Goal: Task Accomplishment & Management: Manage account settings

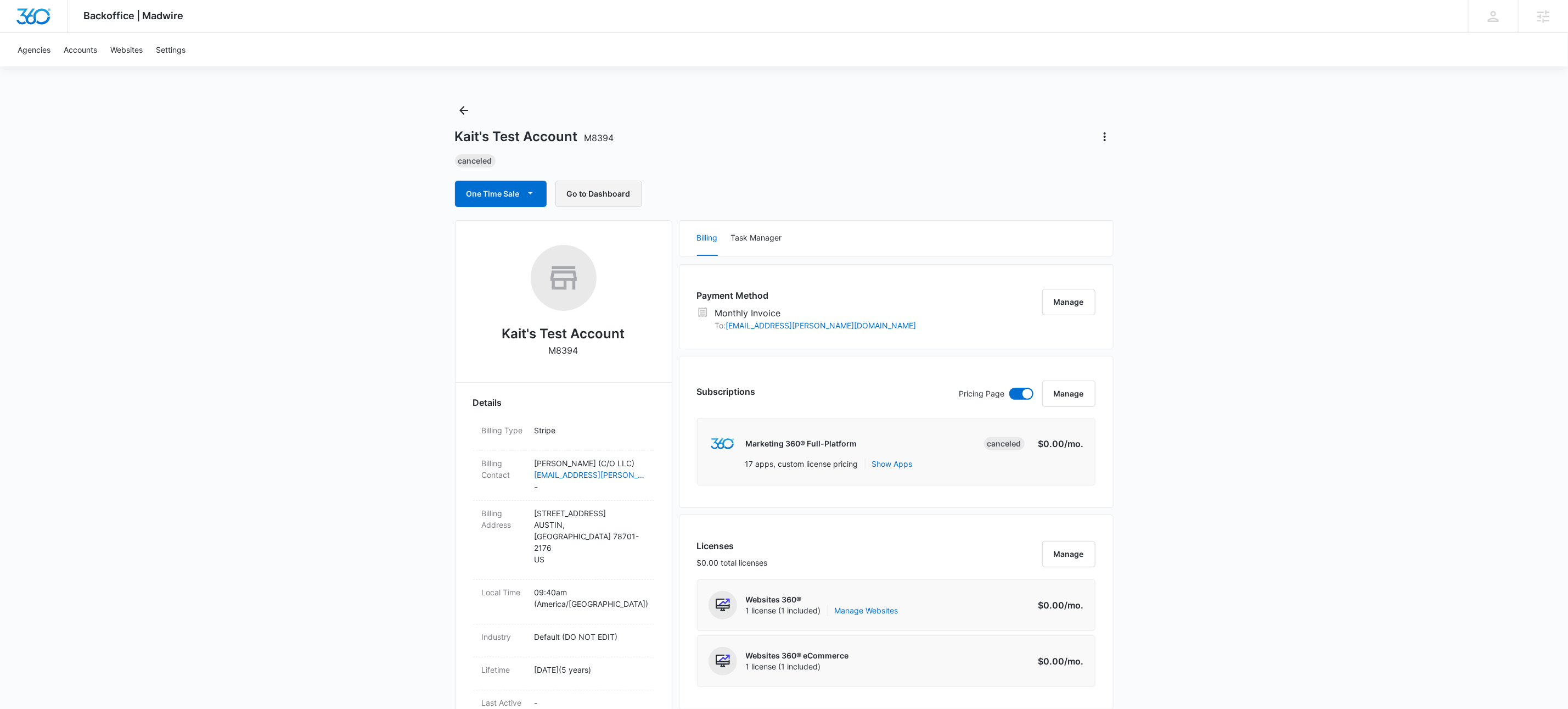
click at [596, 194] on button "Go to Dashboard" at bounding box center [599, 194] width 87 height 27
click at [464, 103] on button "Back" at bounding box center [464, 110] width 18 height 18
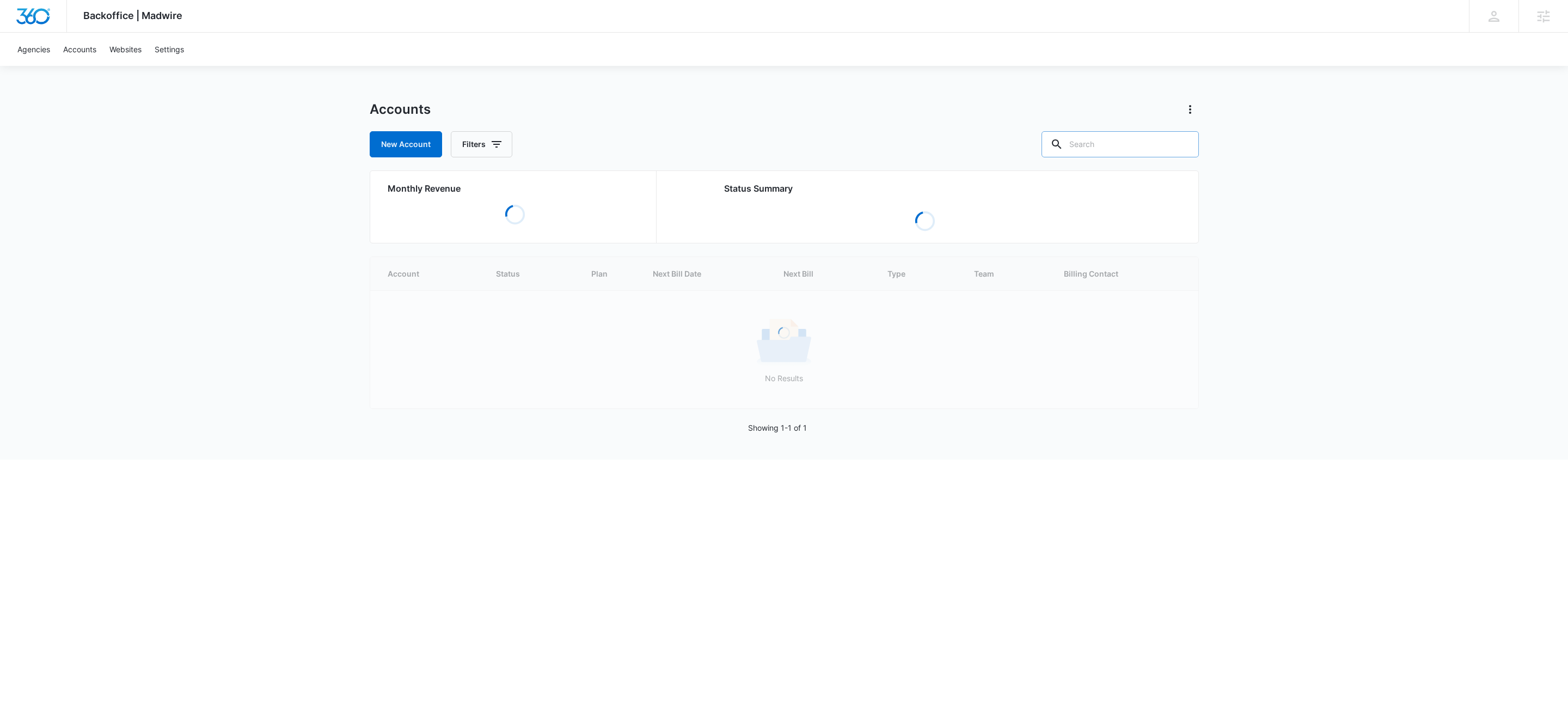
click at [1141, 154] on input "text" at bounding box center [1119, 144] width 157 height 26
type input "m38049"
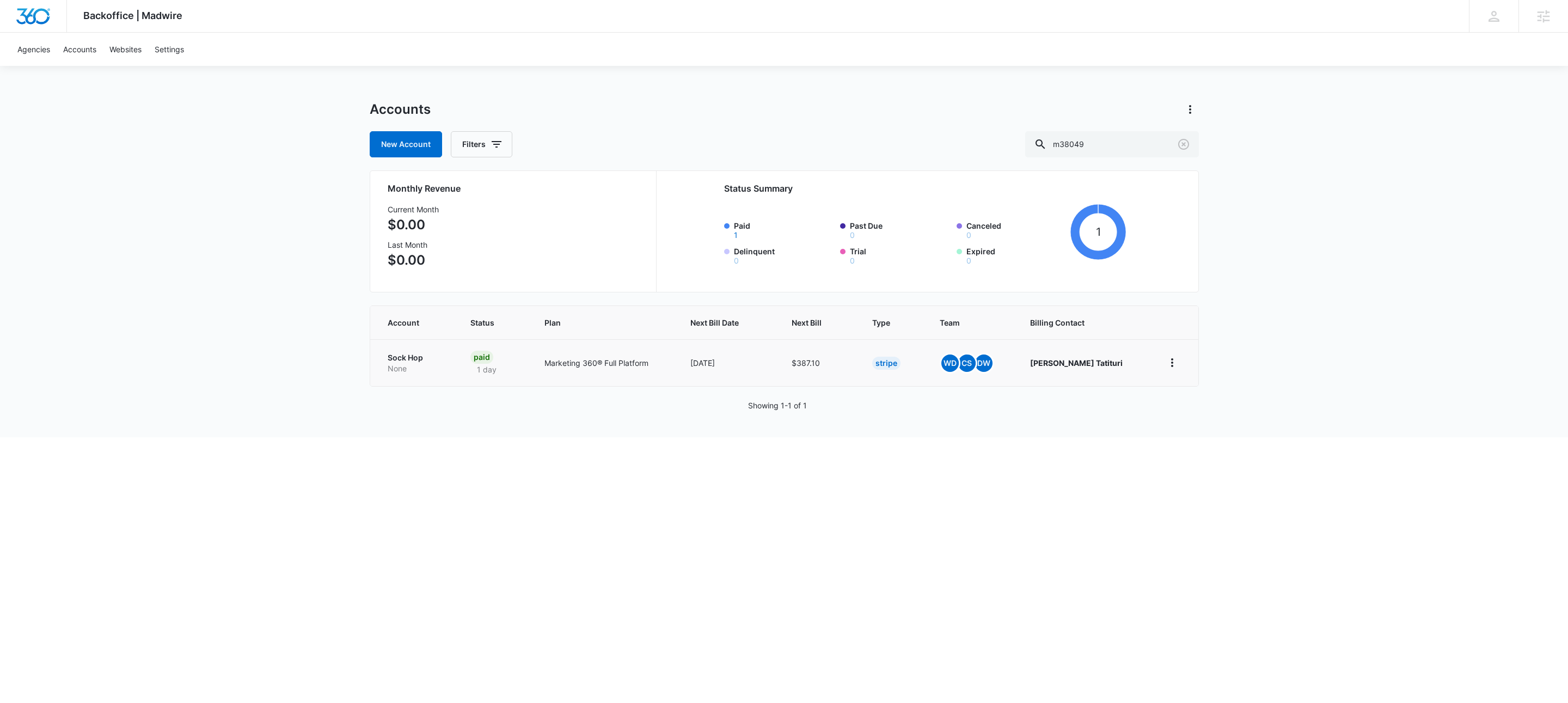
click at [406, 361] on p "Sock Hop" at bounding box center [416, 358] width 57 height 11
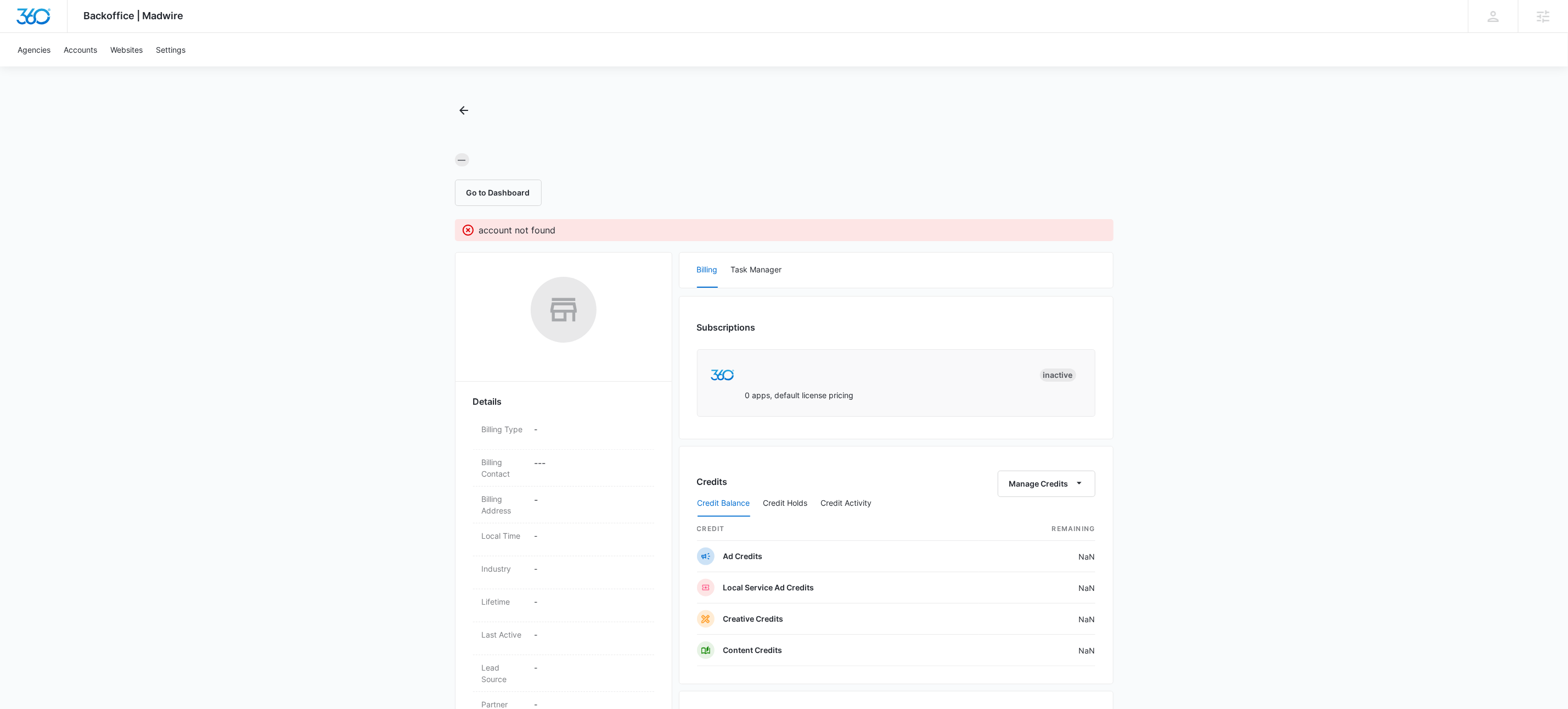
click at [376, 393] on div "Backoffice | Madwire Apps Settings KW Kait Weagraff [EMAIL_ADDRESS][PERSON_NAME…" at bounding box center [784, 485] width 1568 height 971
click at [461, 105] on icon "Back" at bounding box center [463, 110] width 13 height 13
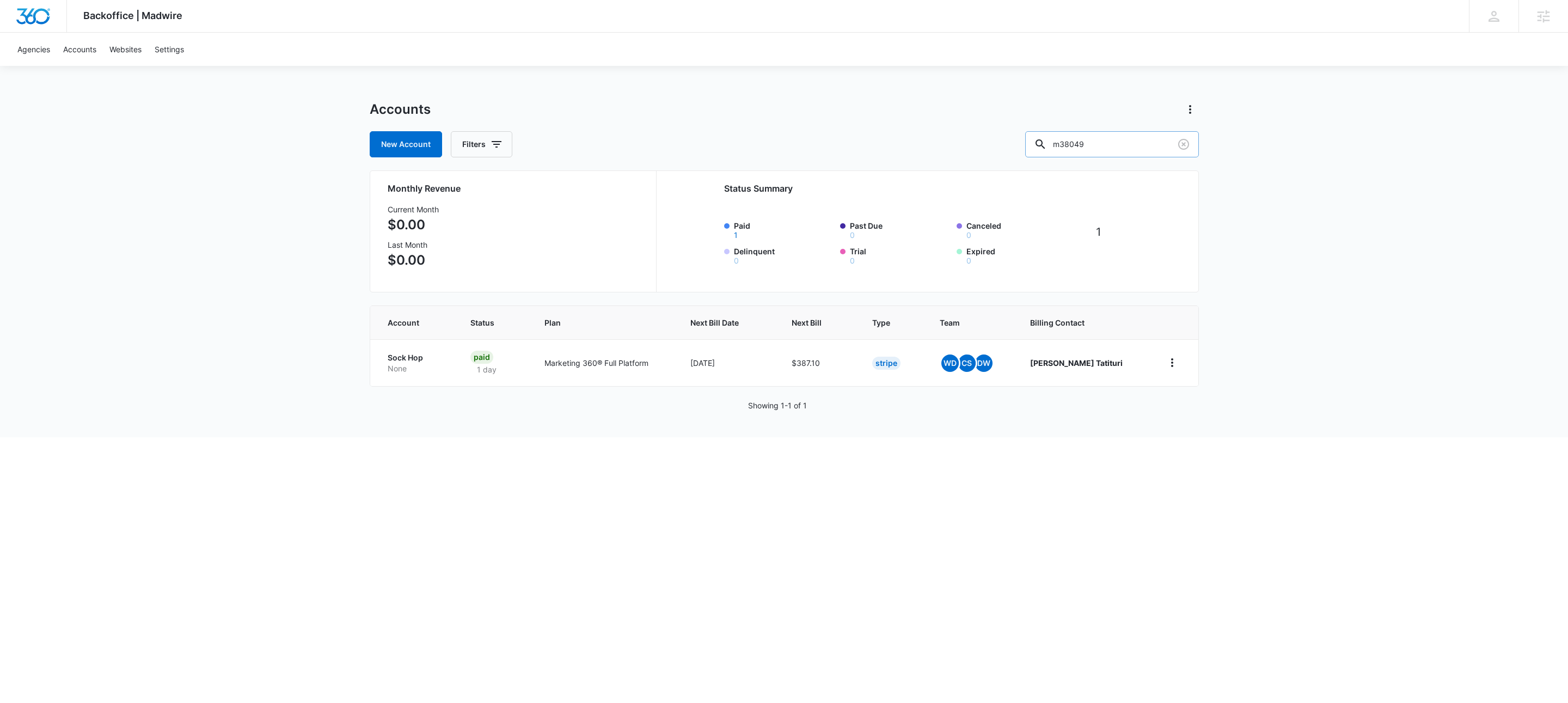
click at [1101, 136] on input "m38049" at bounding box center [1112, 144] width 174 height 26
click at [1102, 136] on input "m38049" at bounding box center [1112, 144] width 174 height 26
paste input "M319433"
type input "M319433"
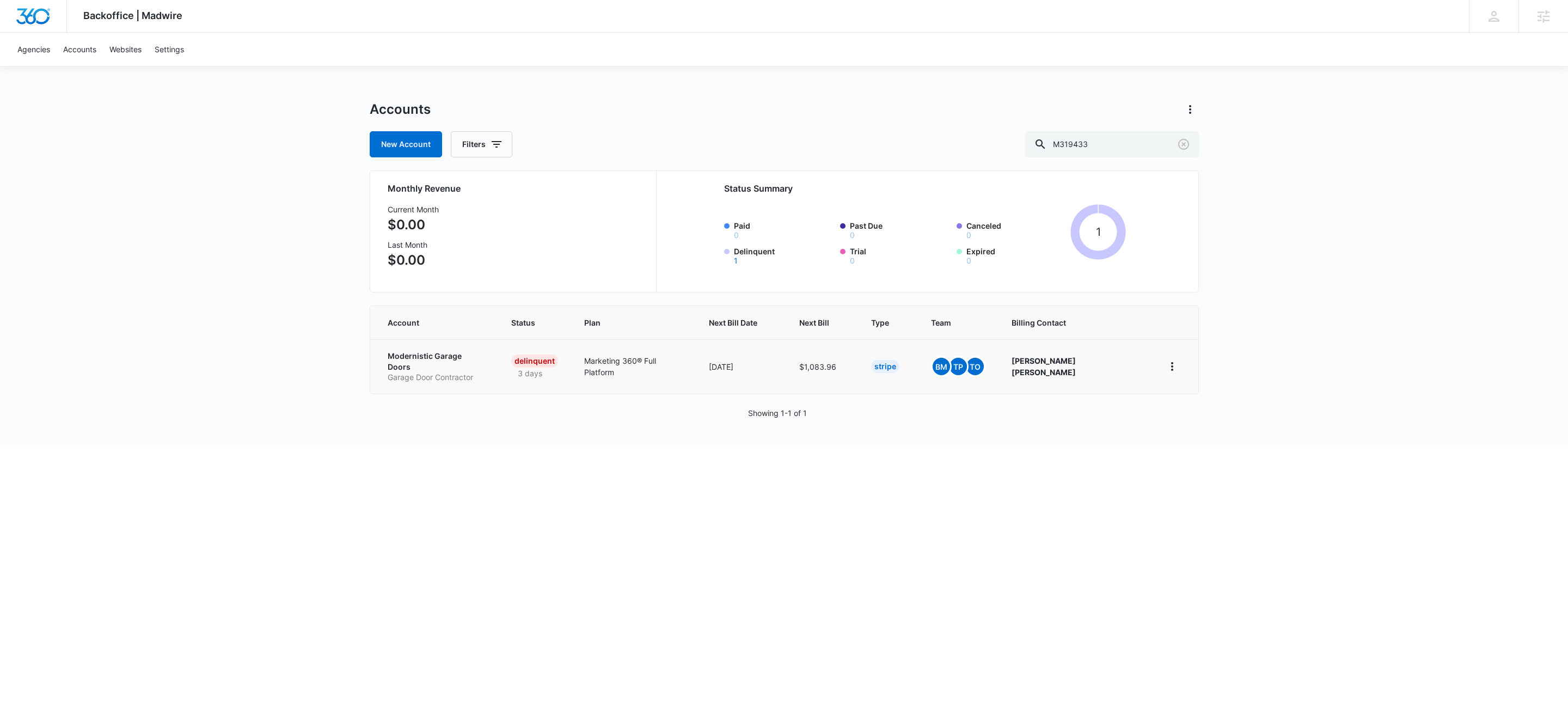
click at [395, 359] on p "Modernistic Garage Doors" at bounding box center [436, 361] width 98 height 22
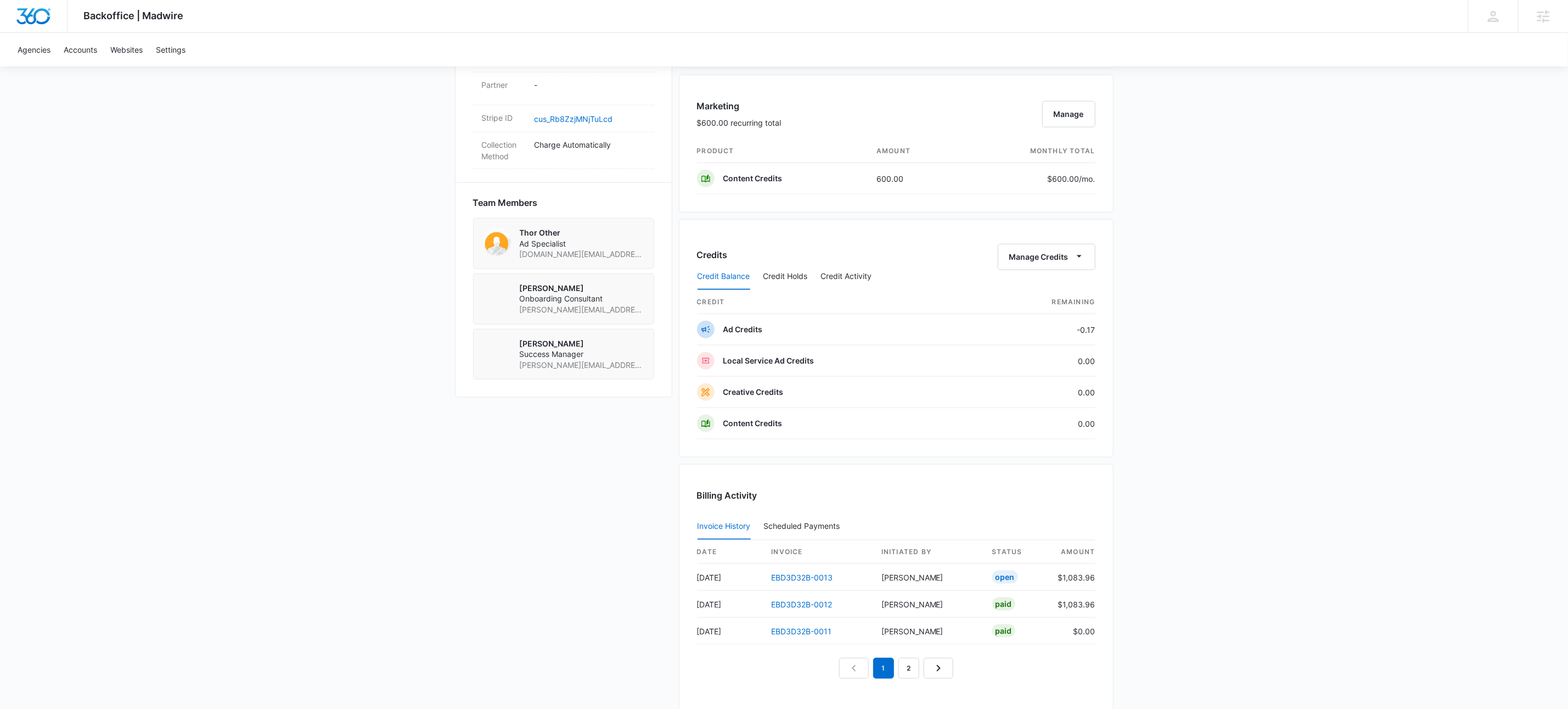
scroll to position [1056, 0]
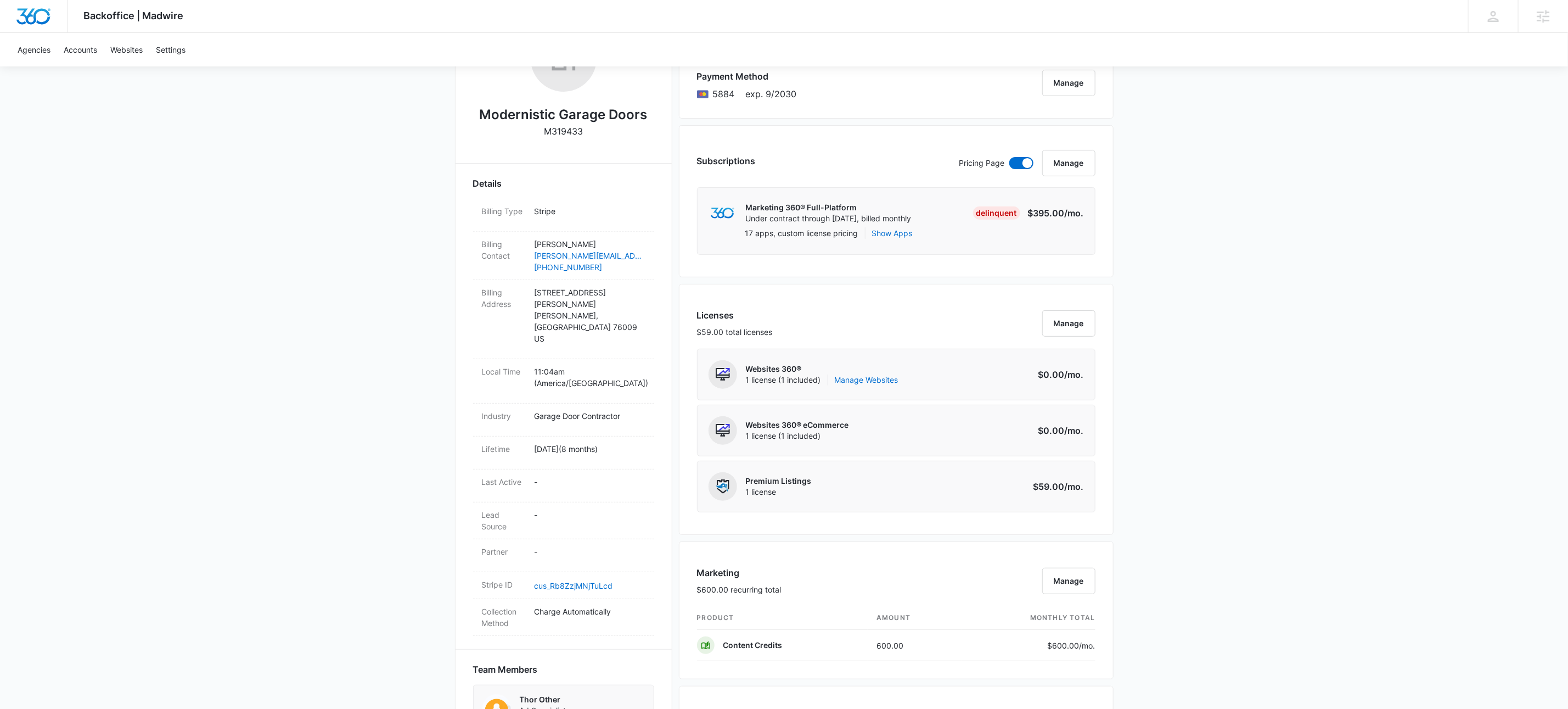
click at [1457, 373] on div "Backoffice | Madwire Apps Settings KW Kait Weagraff [EMAIL_ADDRESS][PERSON_NAME…" at bounding box center [784, 653] width 1568 height 1743
click at [1376, 506] on div "Backoffice | Madwire Apps Settings KW Kait Weagraff [EMAIL_ADDRESS][PERSON_NAME…" at bounding box center [784, 653] width 1568 height 1743
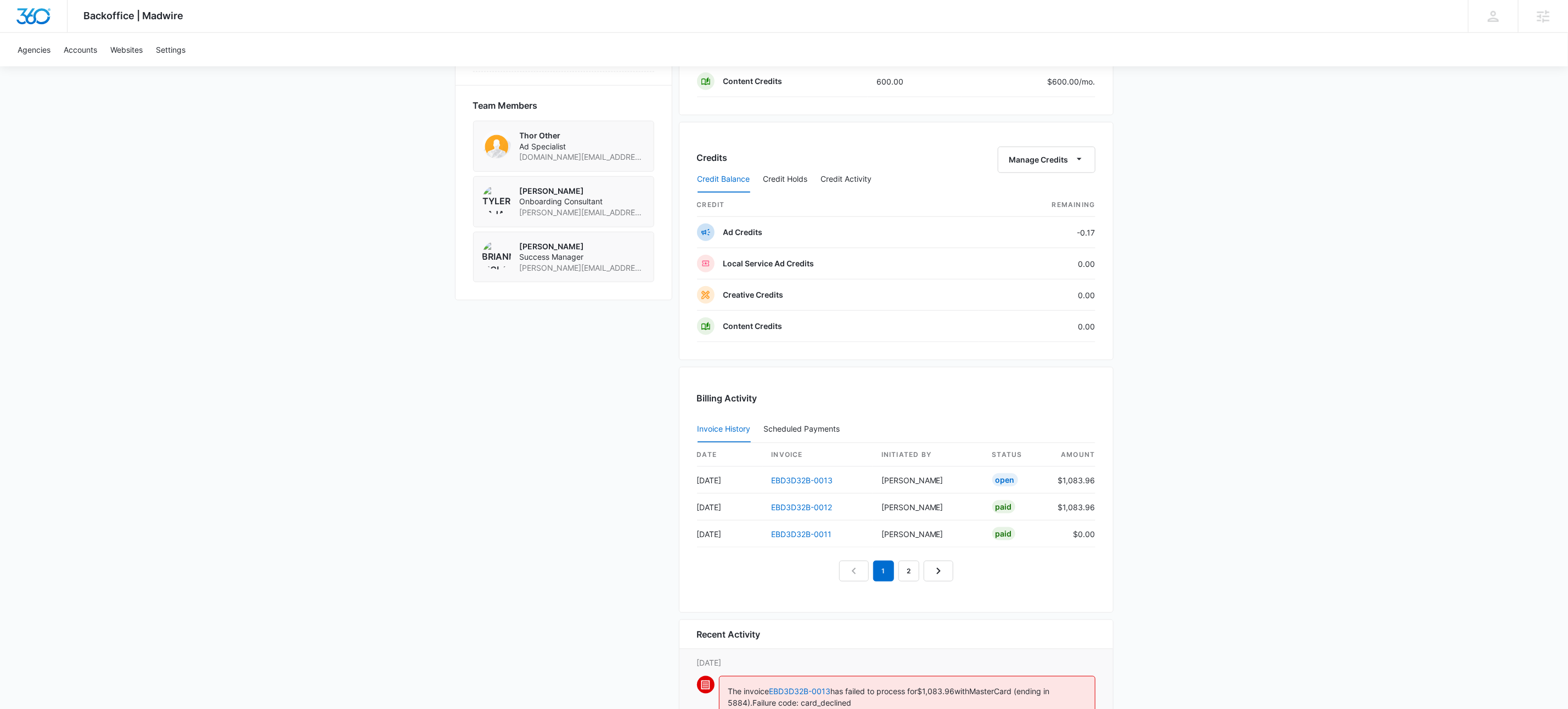
scroll to position [1056, 0]
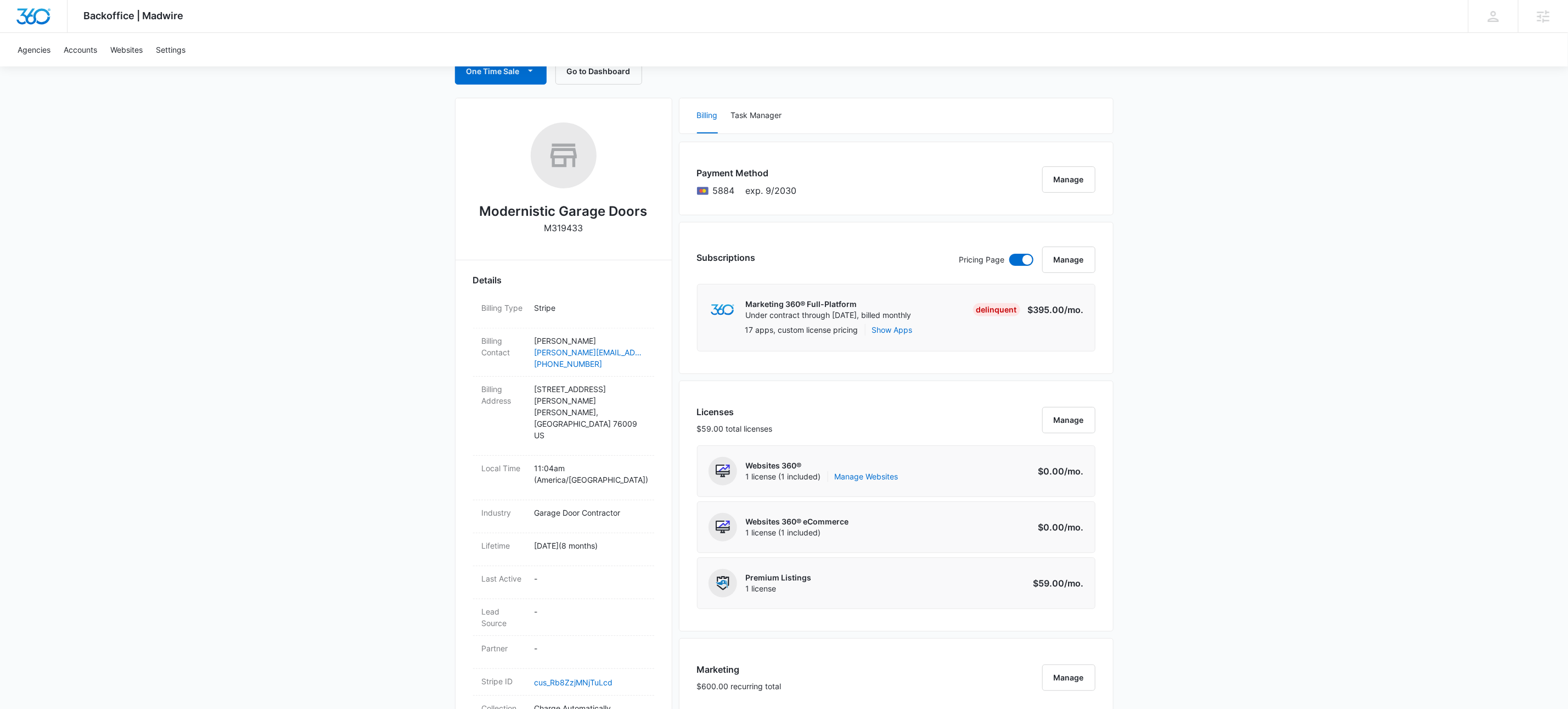
scroll to position [0, 0]
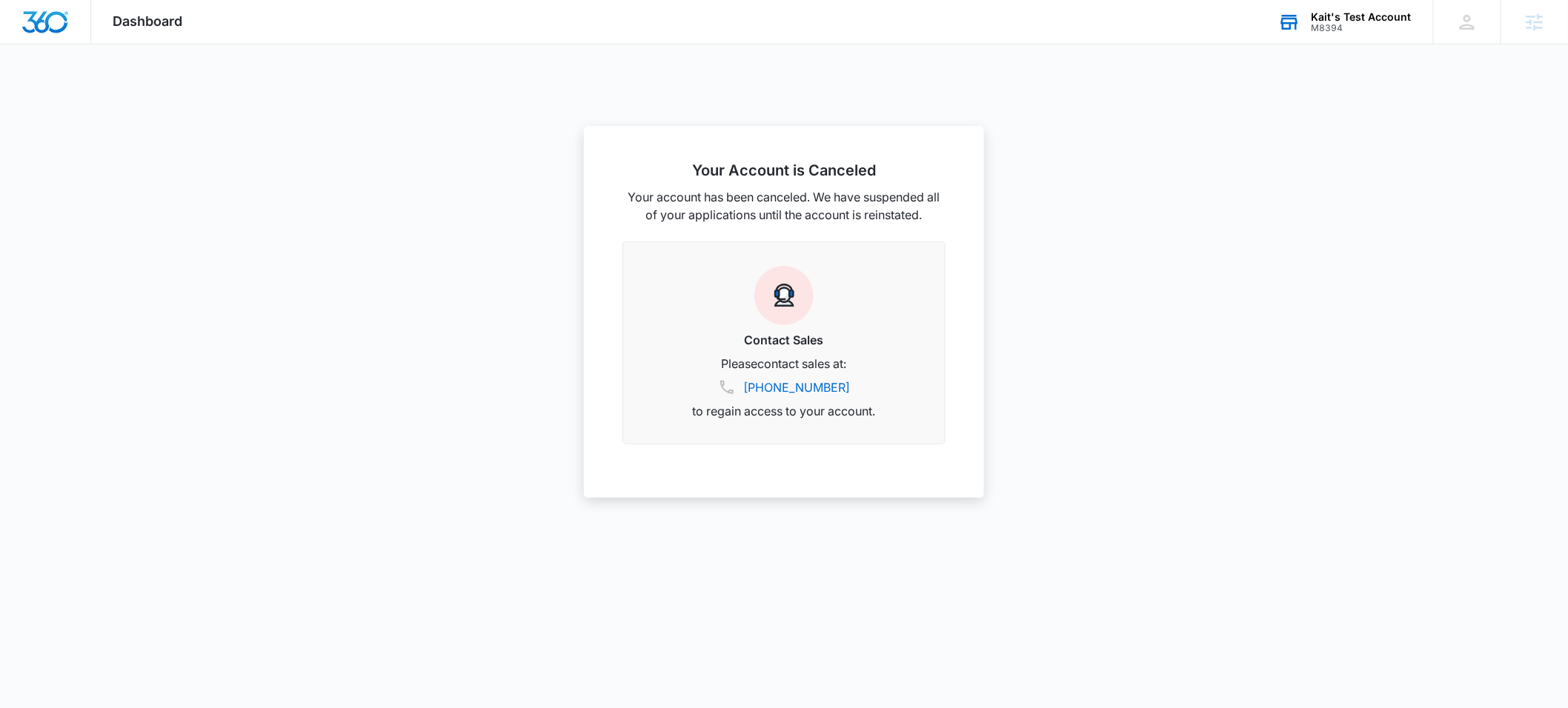
click at [1346, 20] on div "Kait's Test Account" at bounding box center [1362, 17] width 100 height 12
type input "M38049"
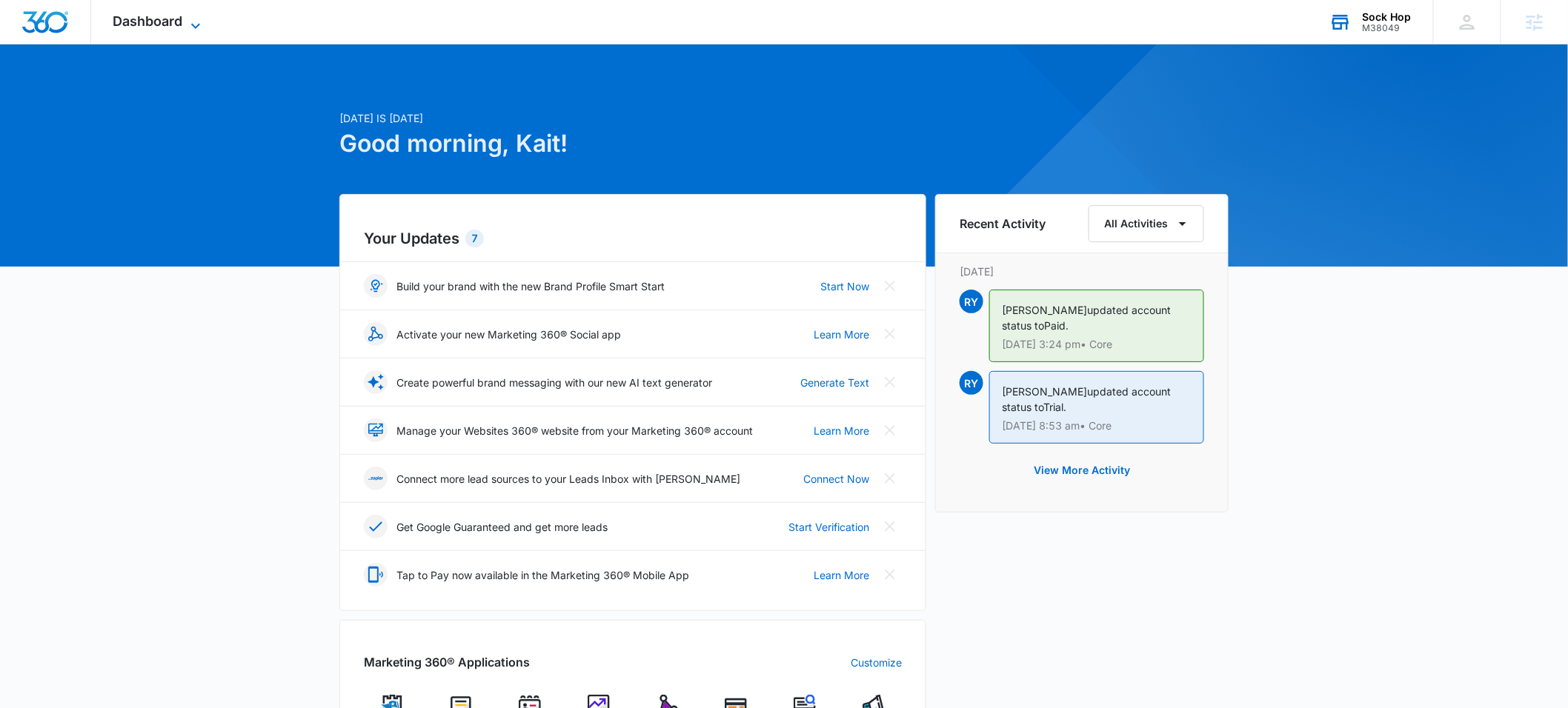
click at [198, 25] on icon at bounding box center [195, 26] width 9 height 6
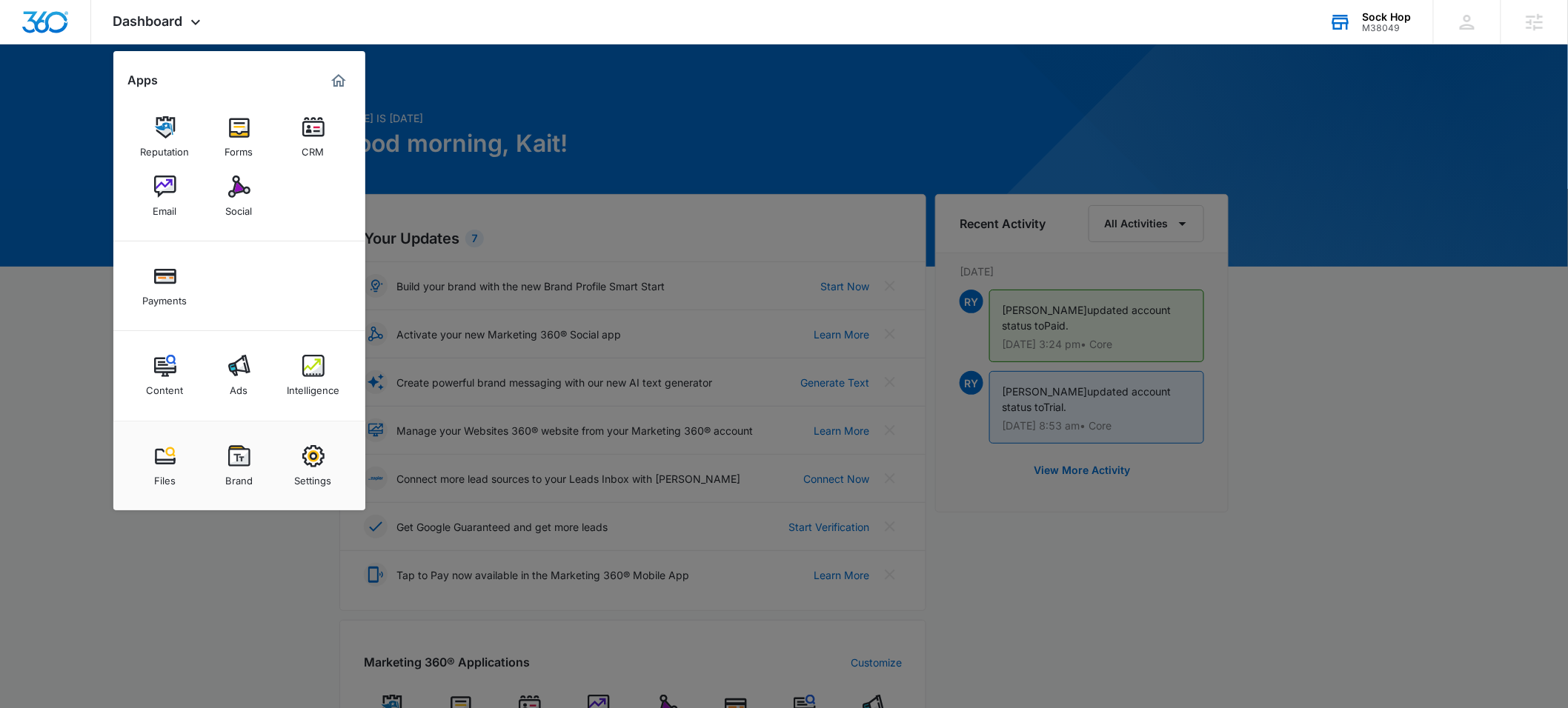
click at [766, 79] on div at bounding box center [784, 354] width 1568 height 708
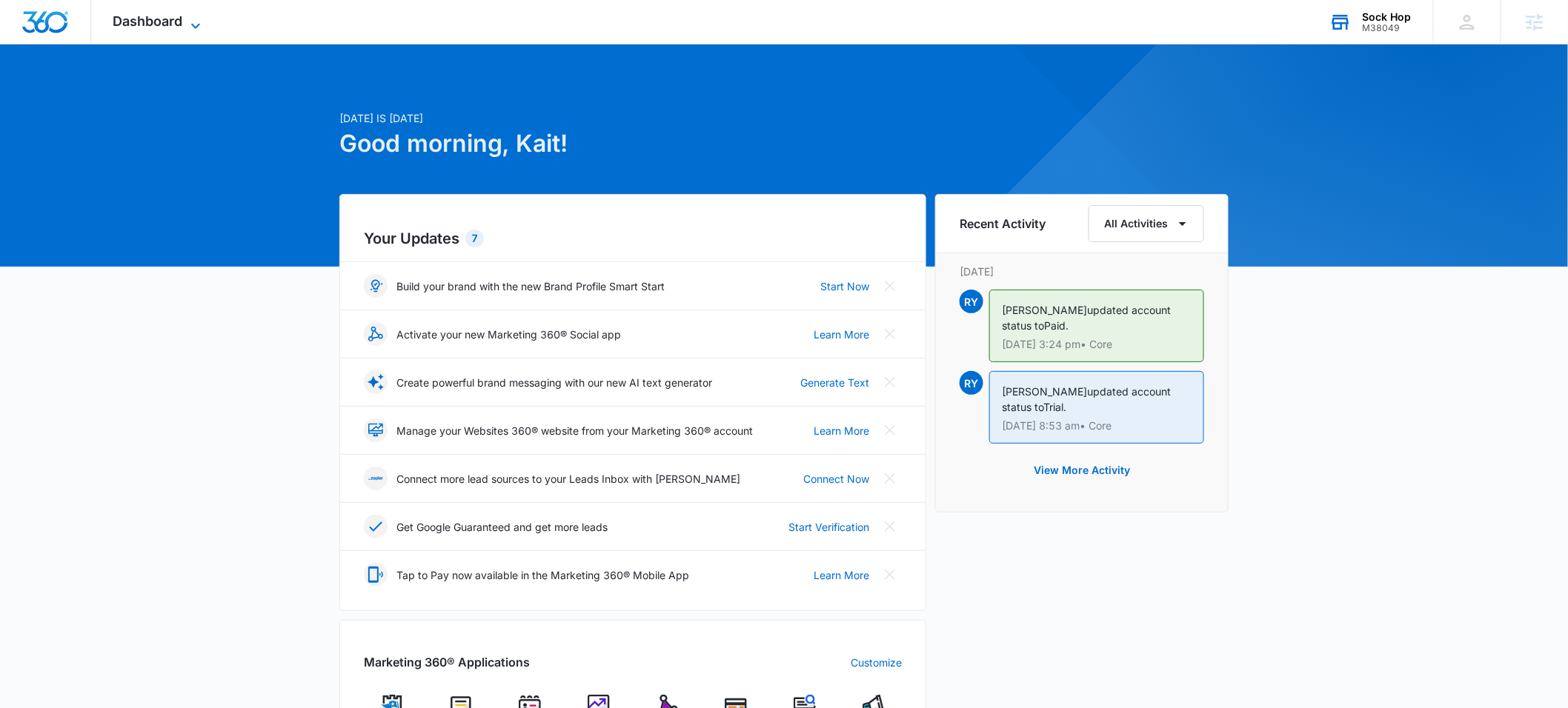
click at [185, 10] on div "Dashboard Apps Reputation Forms CRM Email Social Payments Content Ads Intellige…" at bounding box center [159, 22] width 136 height 44
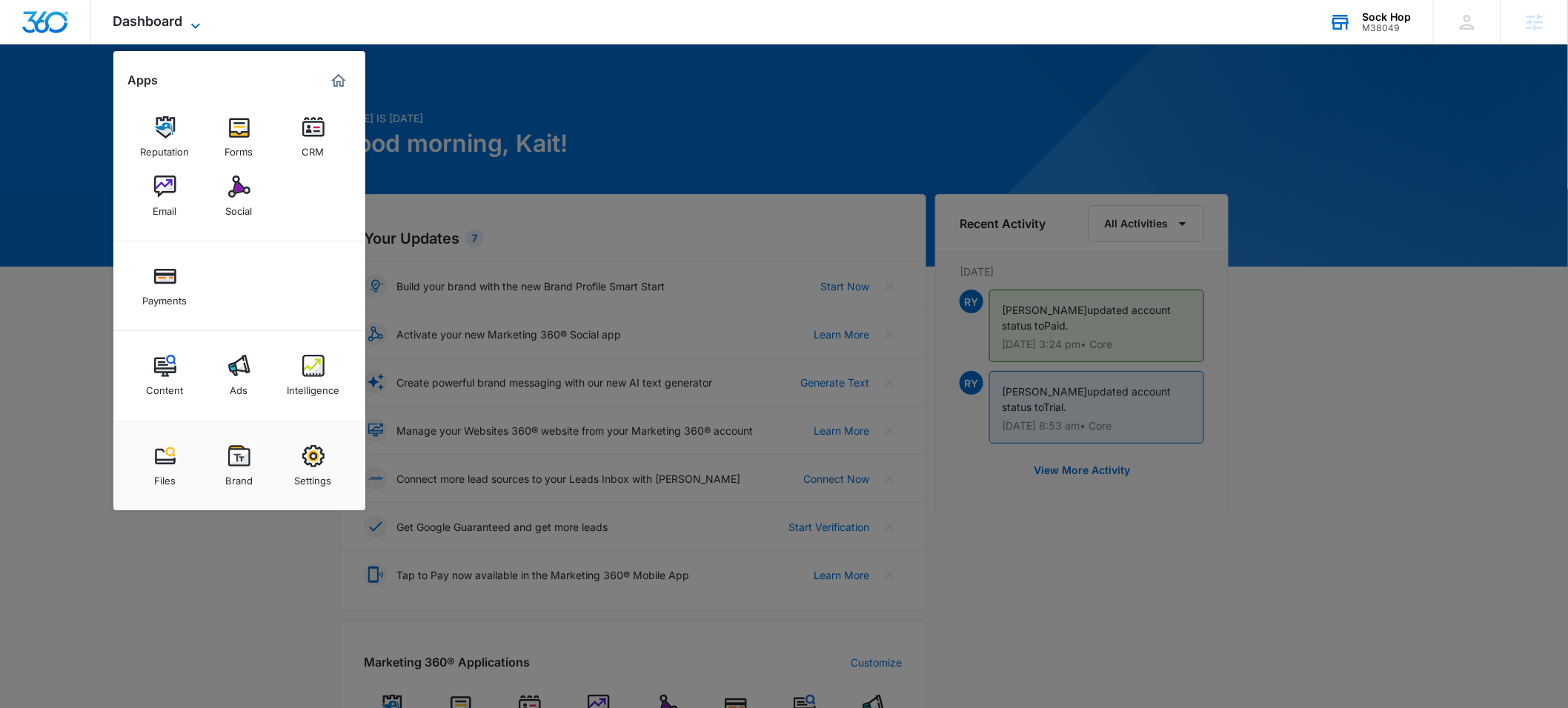
click at [195, 21] on icon at bounding box center [195, 26] width 17 height 17
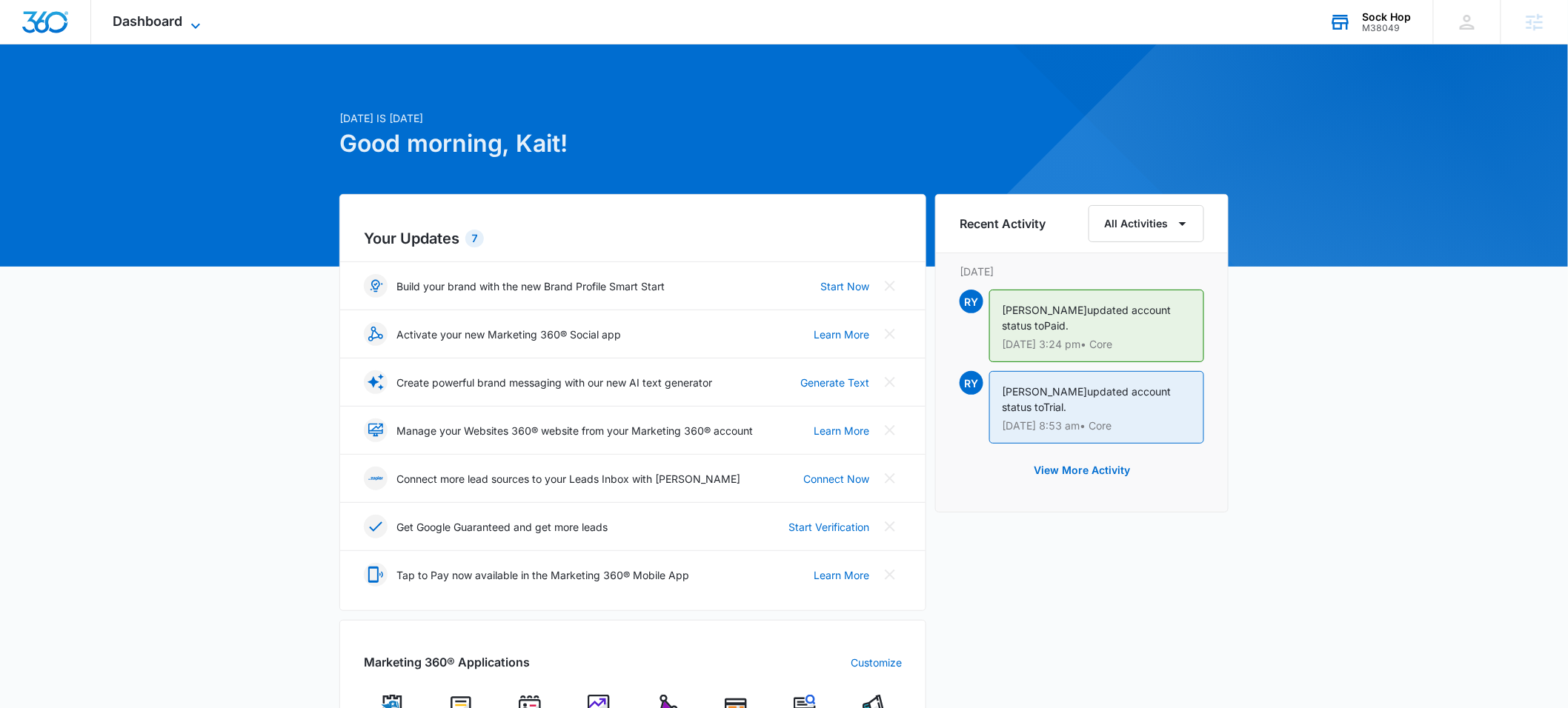
click at [195, 21] on icon at bounding box center [195, 26] width 17 height 17
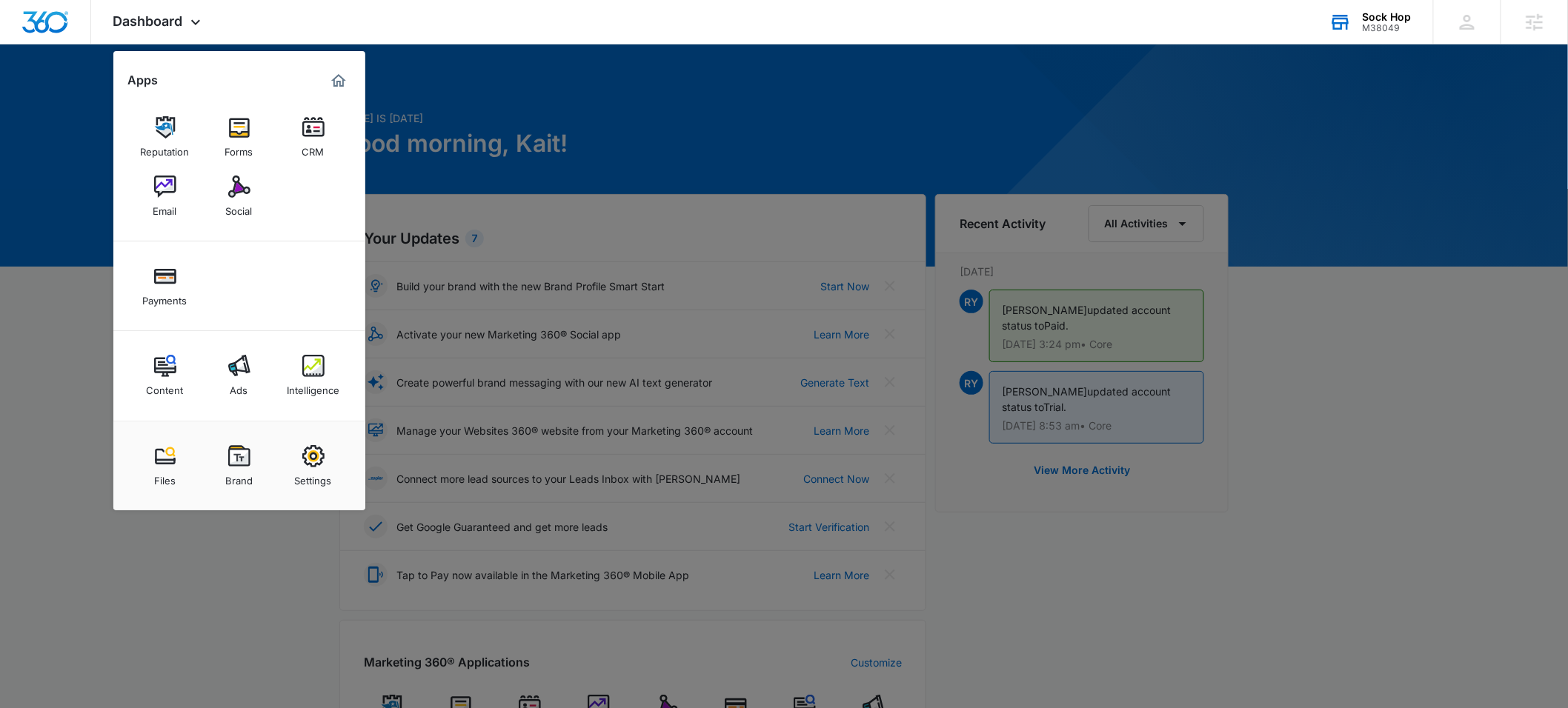
click at [254, 557] on div at bounding box center [784, 354] width 1568 height 708
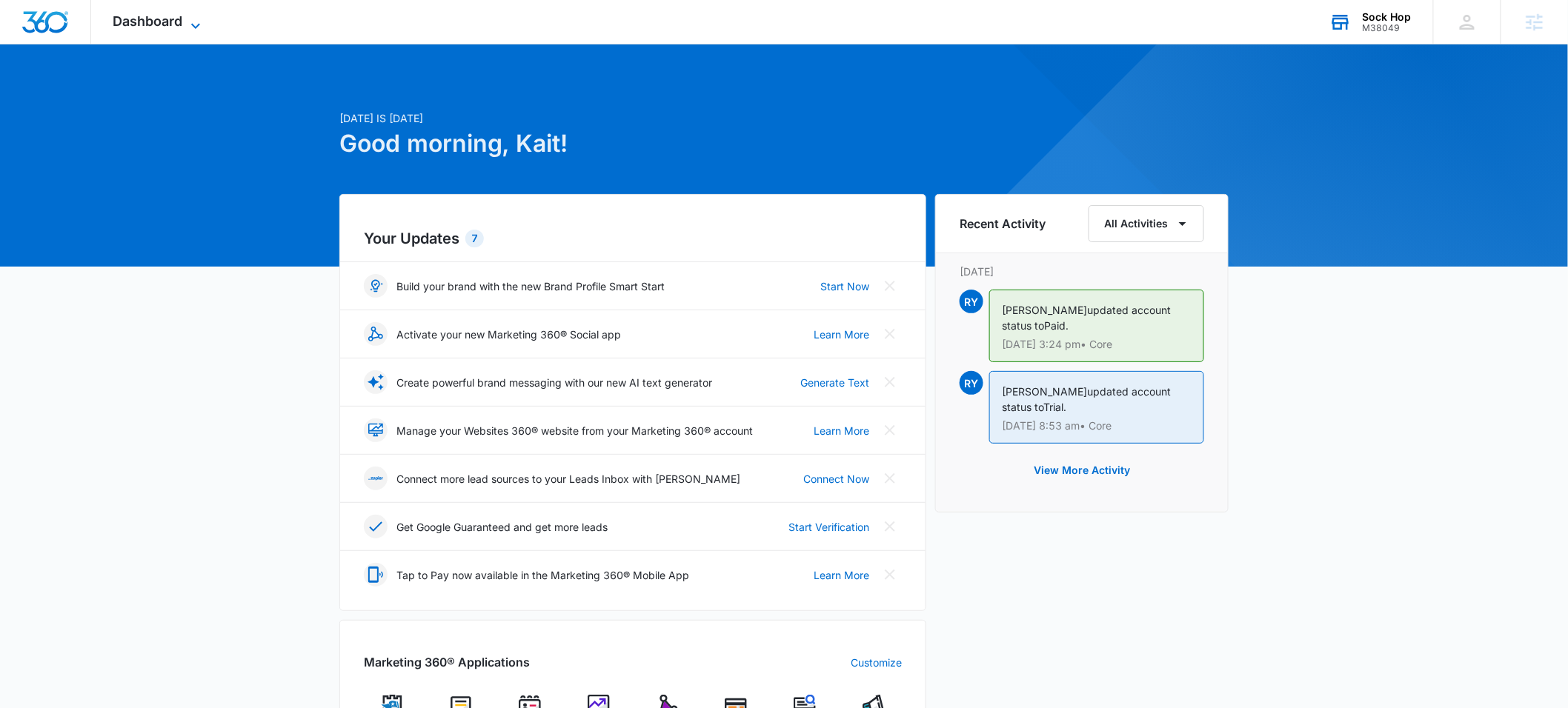
click at [196, 25] on icon at bounding box center [195, 26] width 17 height 17
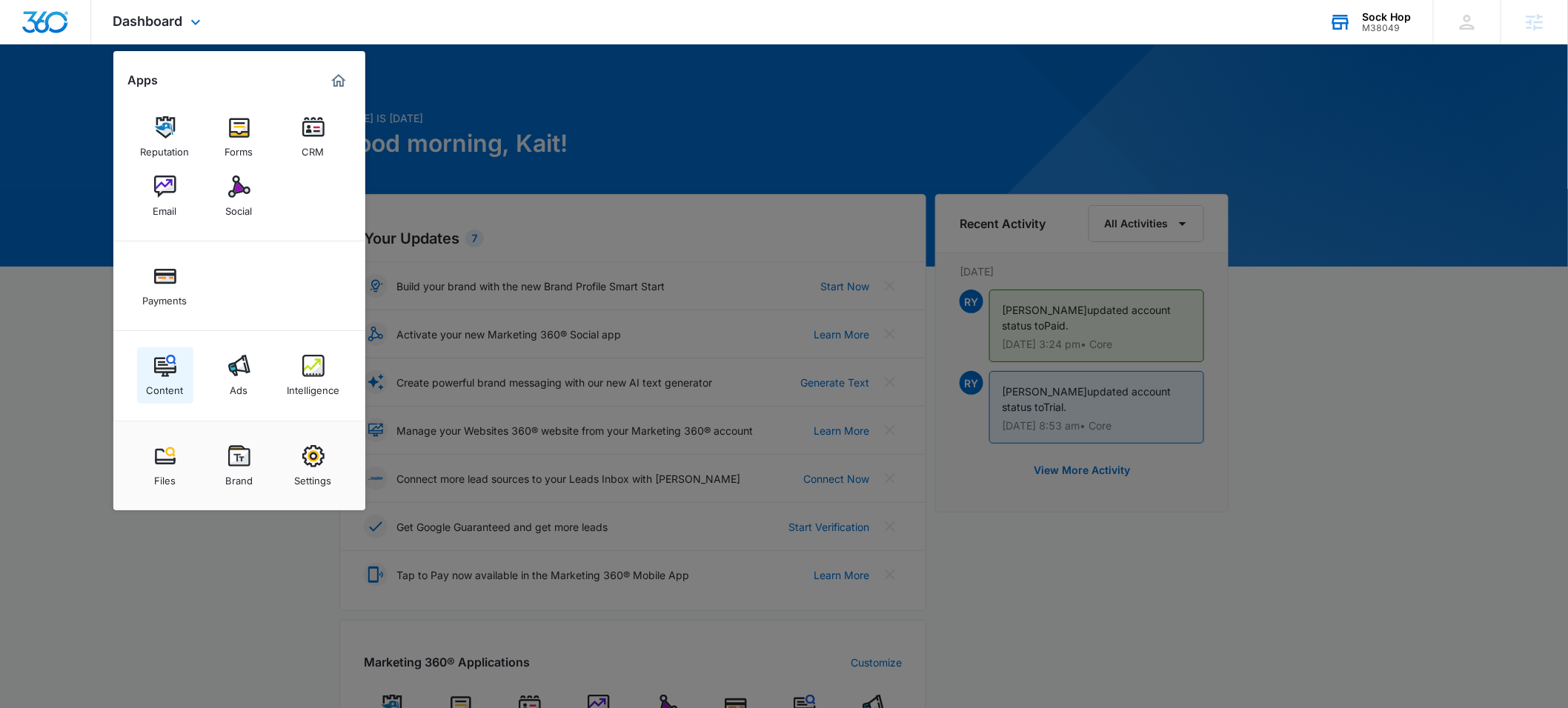
click at [167, 368] on img at bounding box center [165, 366] width 22 height 22
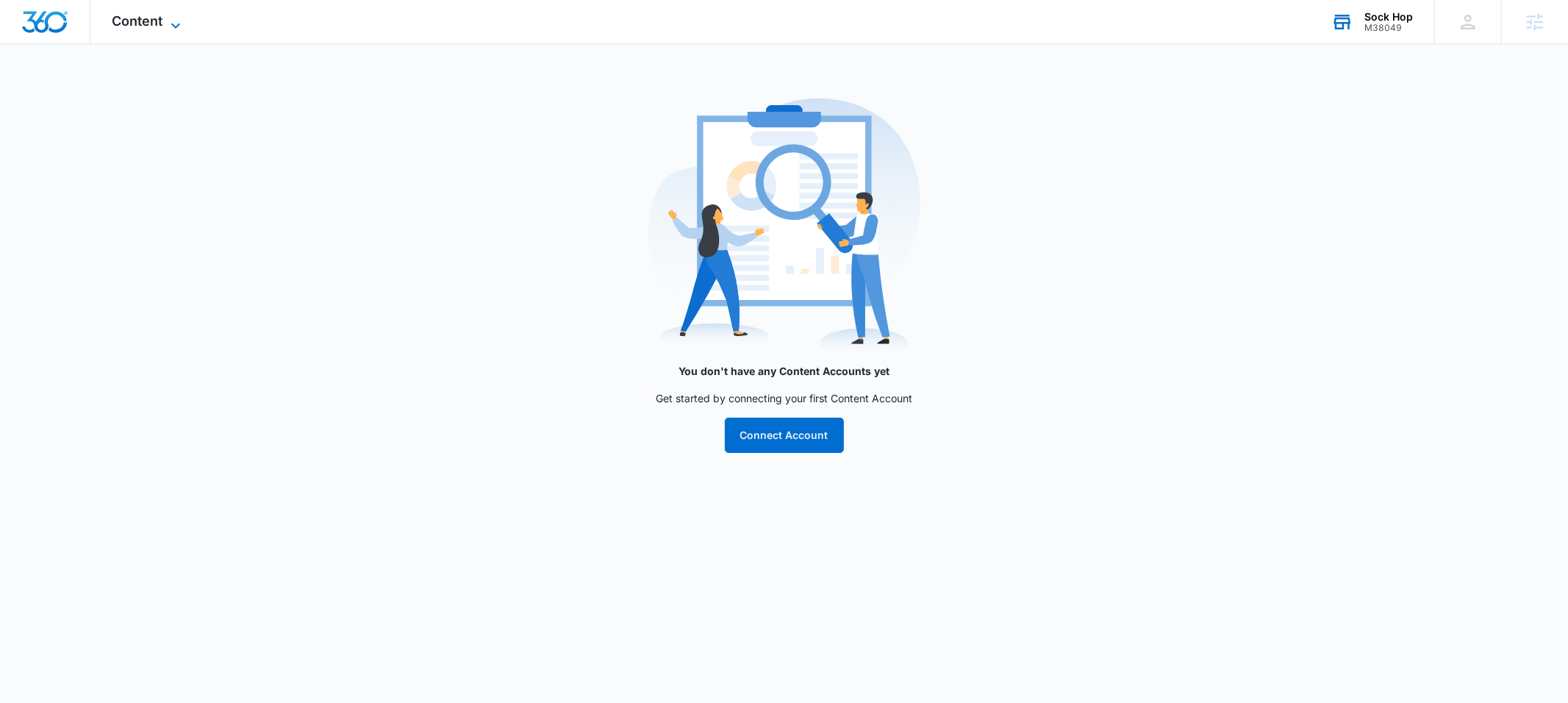
click at [177, 21] on icon at bounding box center [175, 25] width 17 height 17
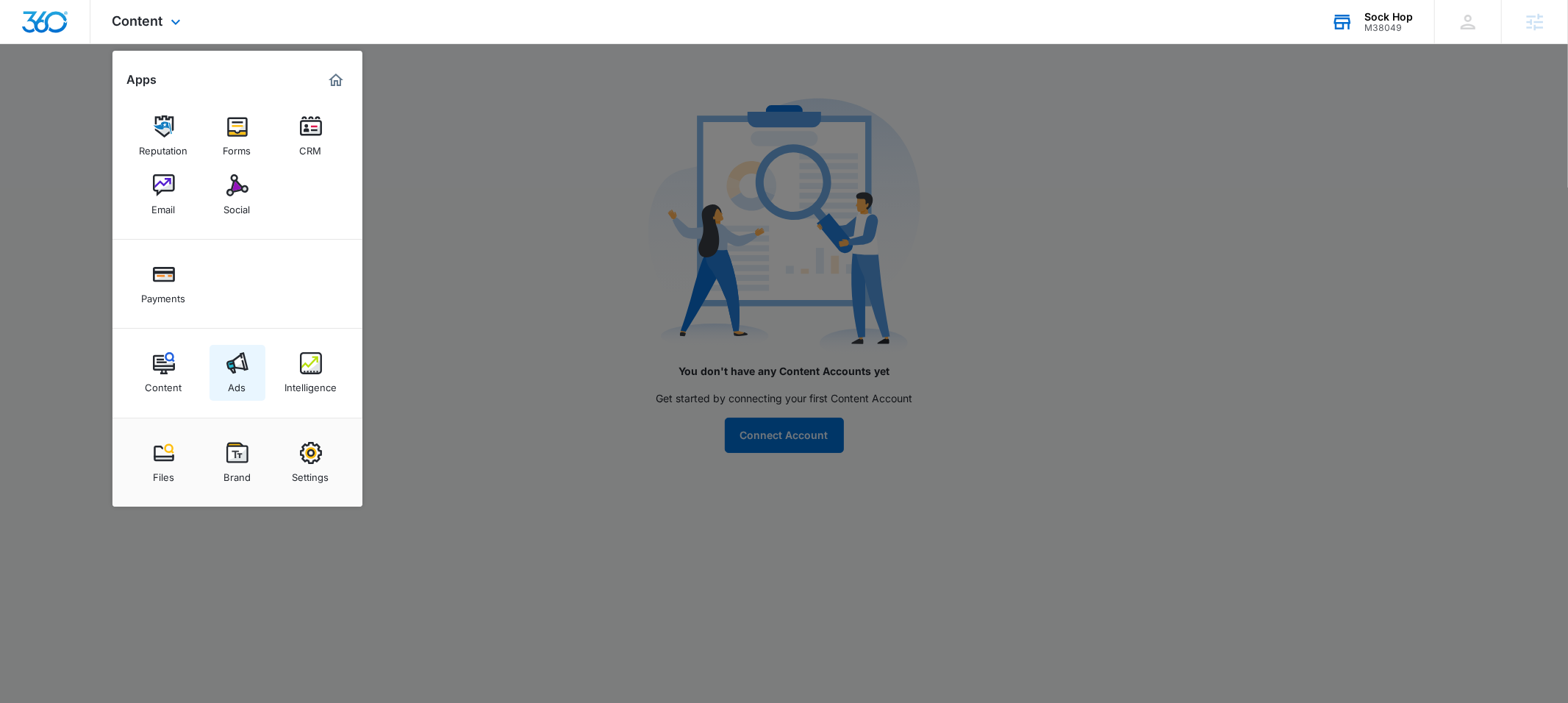
click at [248, 377] on link "Ads" at bounding box center [237, 372] width 56 height 56
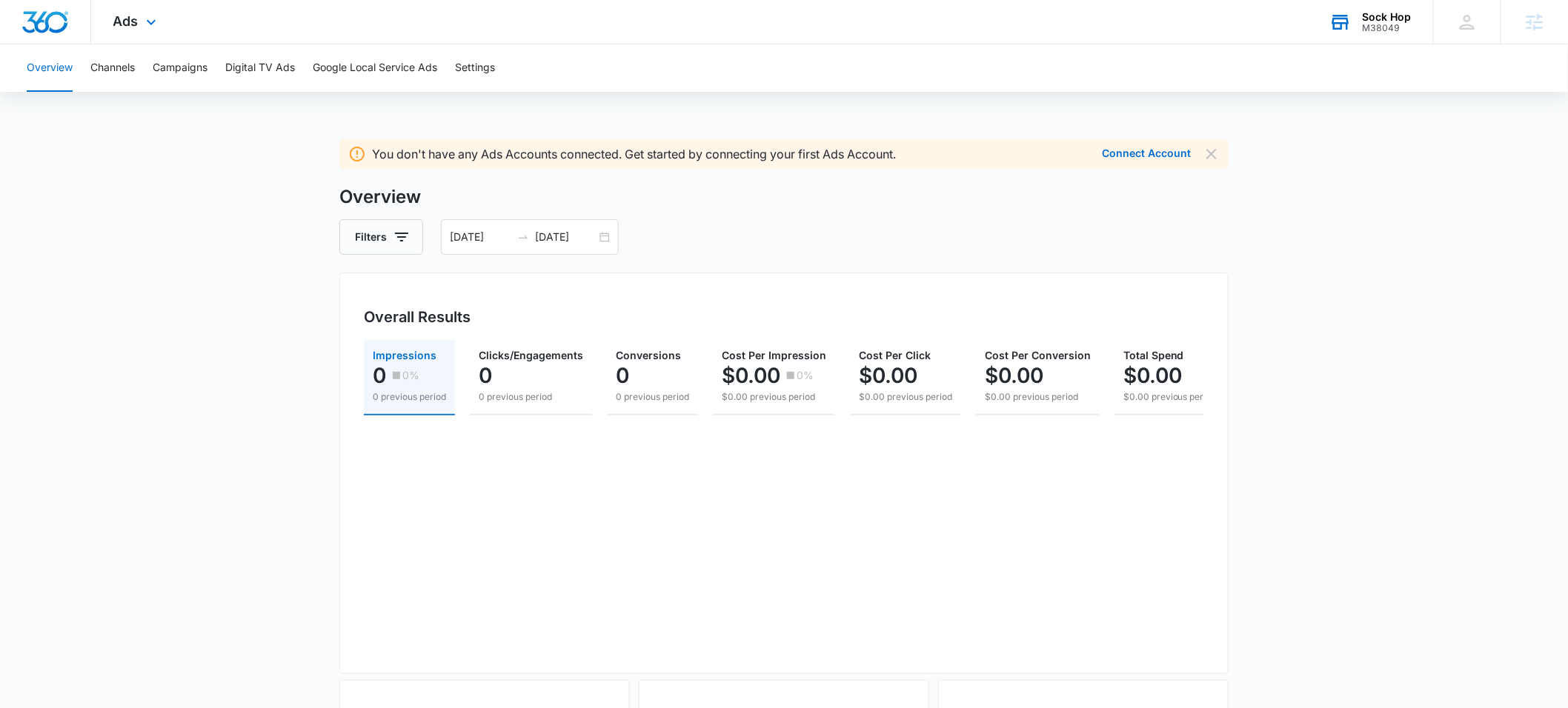
click at [139, 24] on div "Ads Apps Reputation Forms CRM Email Social Payments Content Ads Intelligence Fi…" at bounding box center [136, 22] width 91 height 44
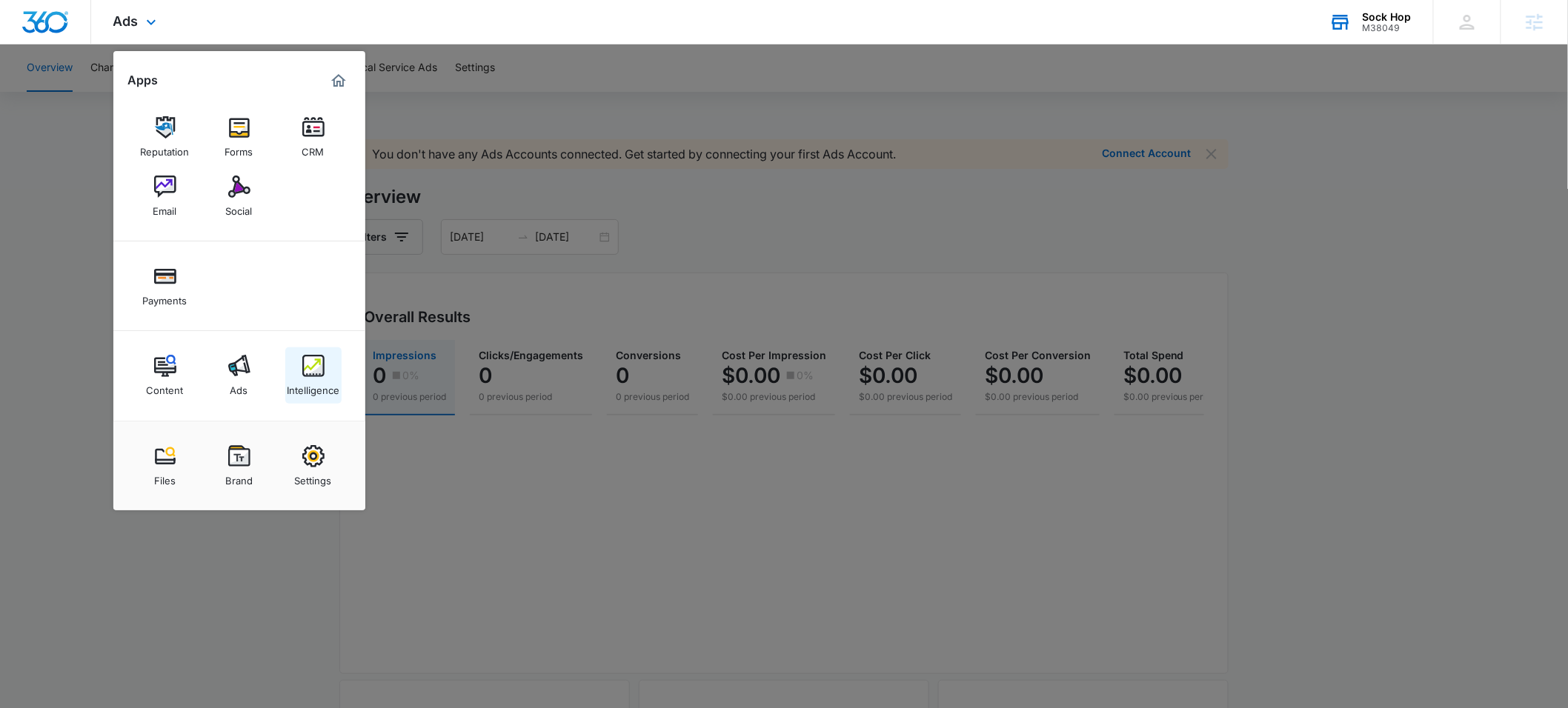
click at [315, 379] on div "Intelligence" at bounding box center [313, 386] width 52 height 19
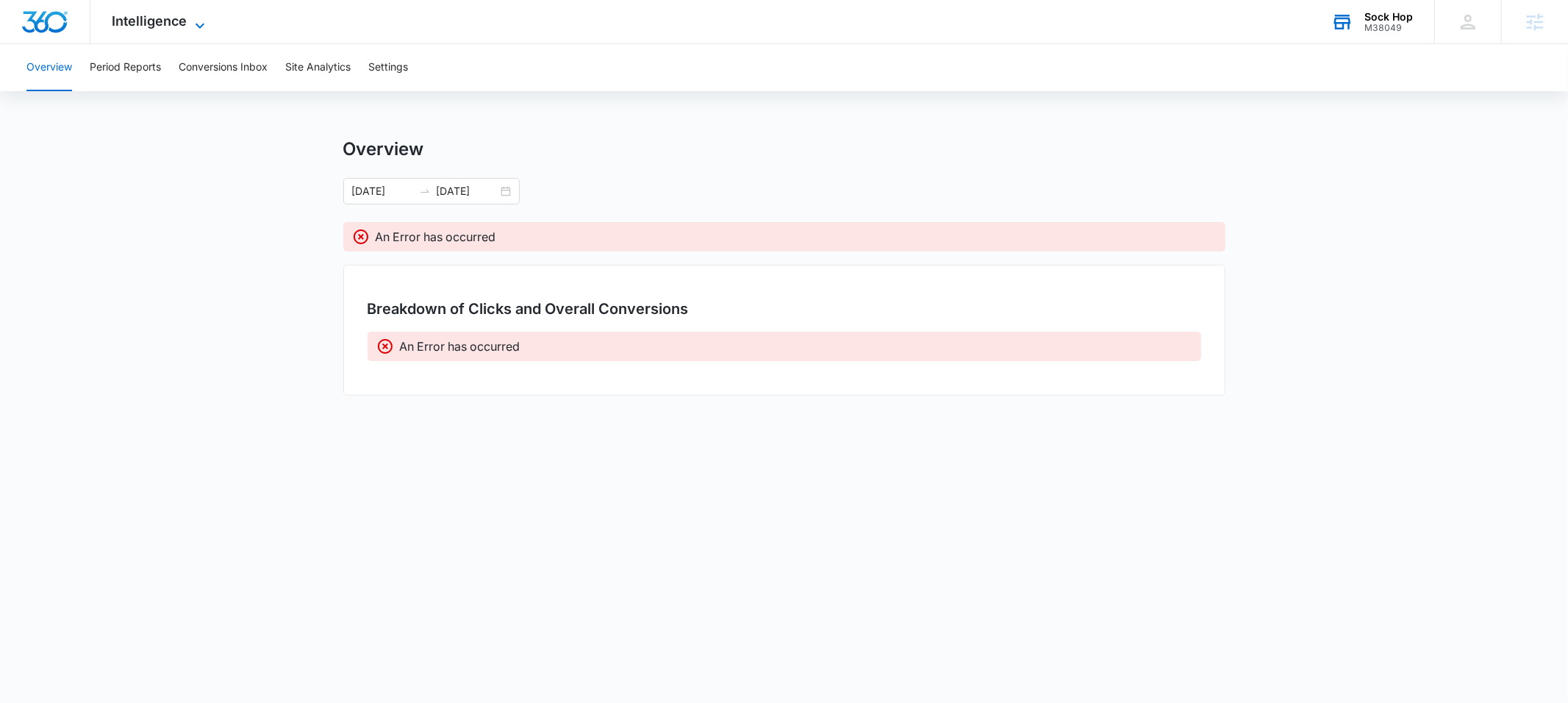
click at [201, 25] on icon at bounding box center [200, 25] width 9 height 5
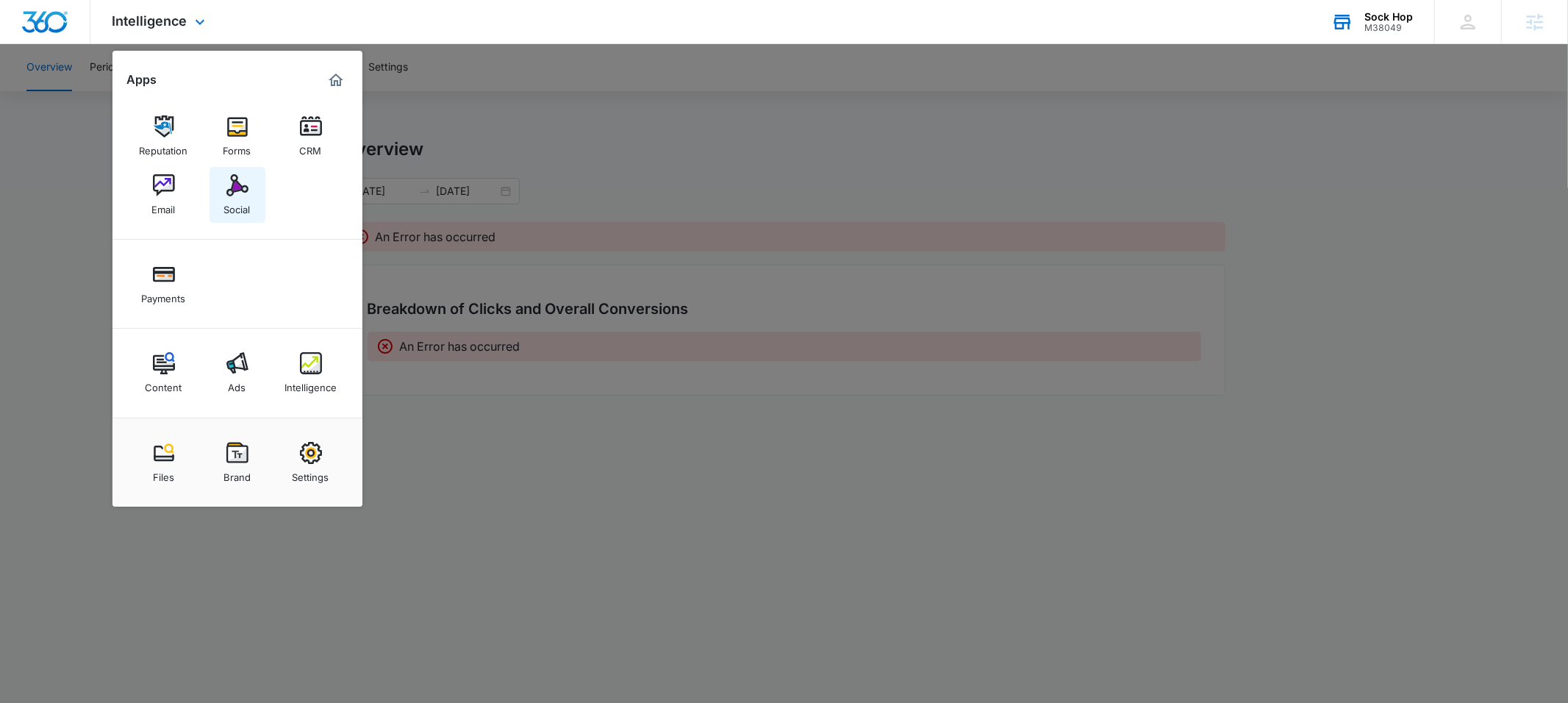
click at [242, 188] on img at bounding box center [238, 185] width 22 height 22
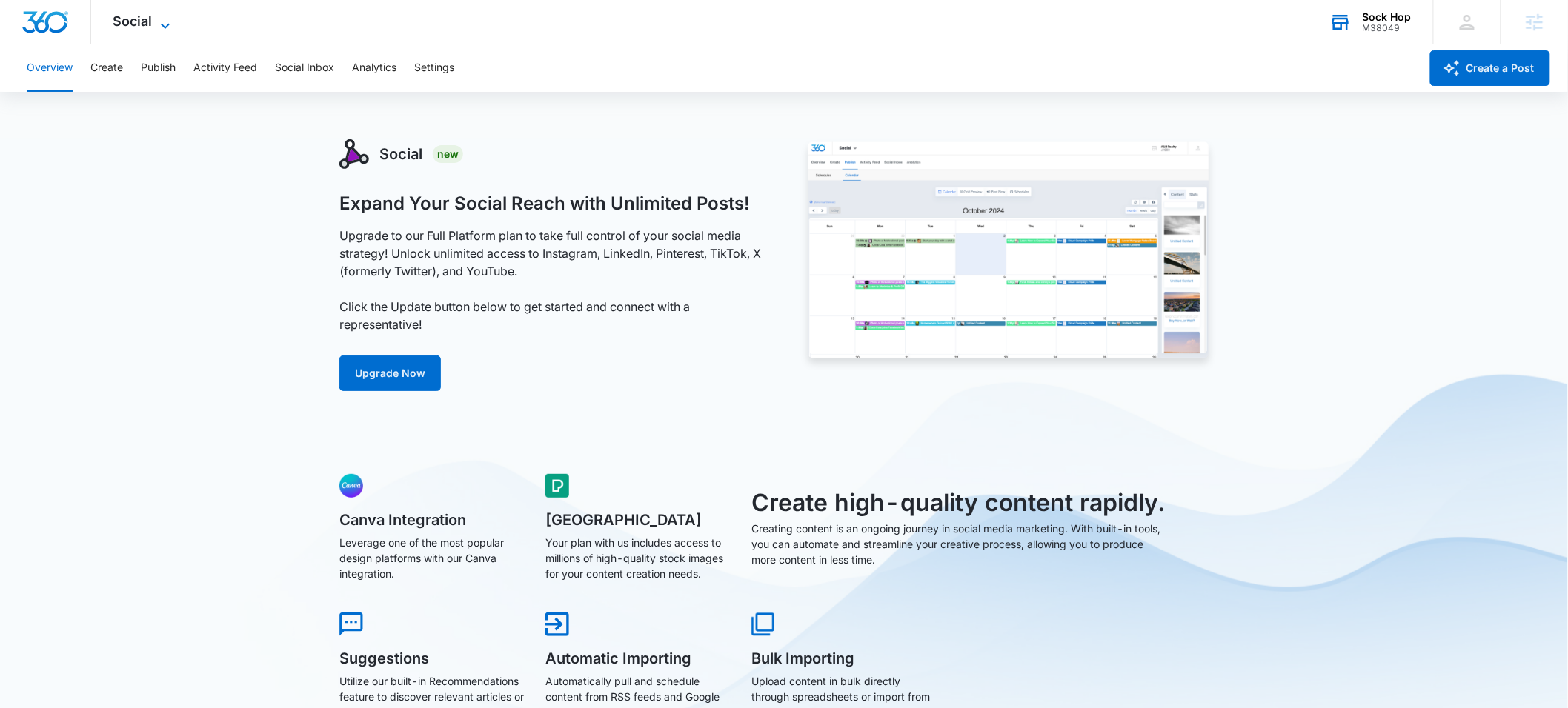
click at [157, 29] on icon at bounding box center [164, 26] width 17 height 17
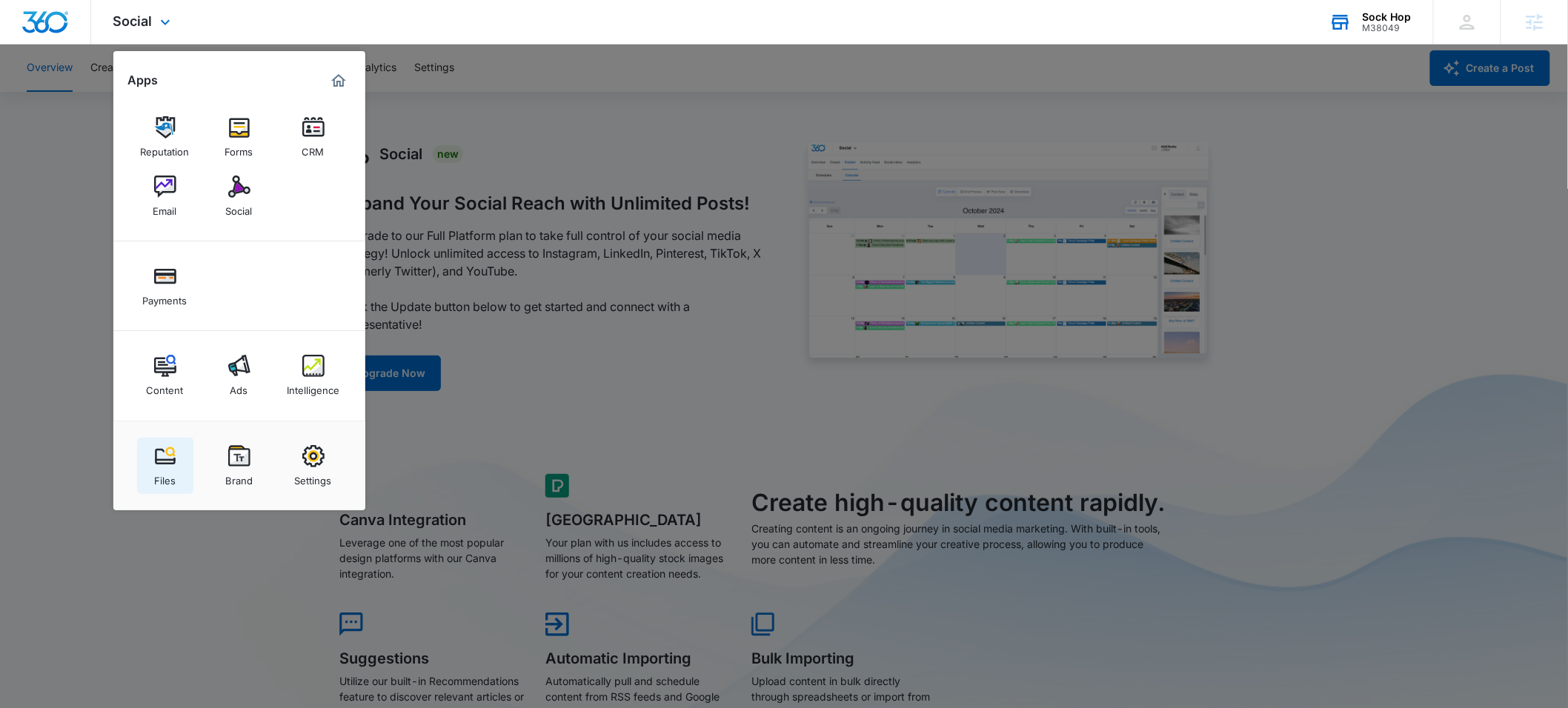
click at [161, 465] on img at bounding box center [165, 457] width 22 height 22
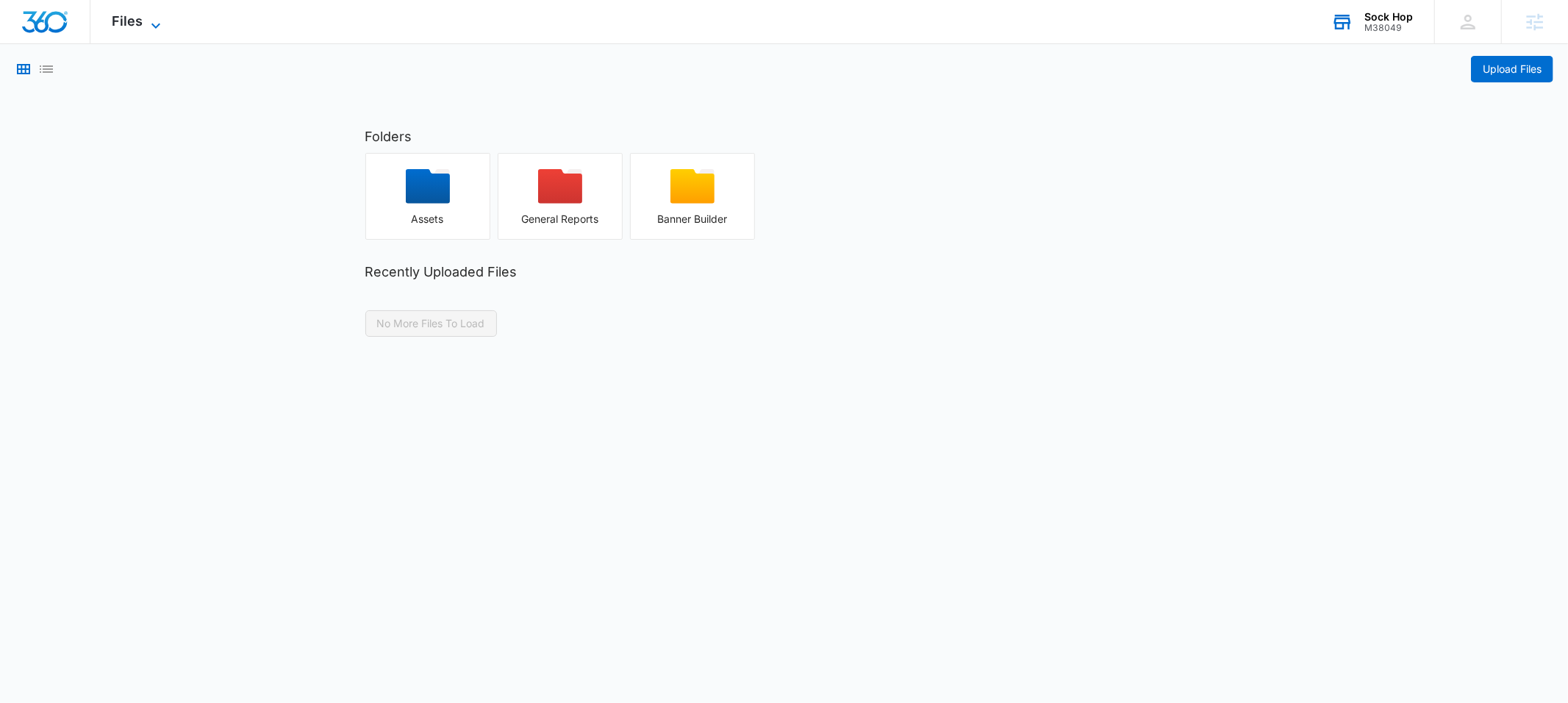
click at [147, 21] on icon at bounding box center [156, 25] width 17 height 17
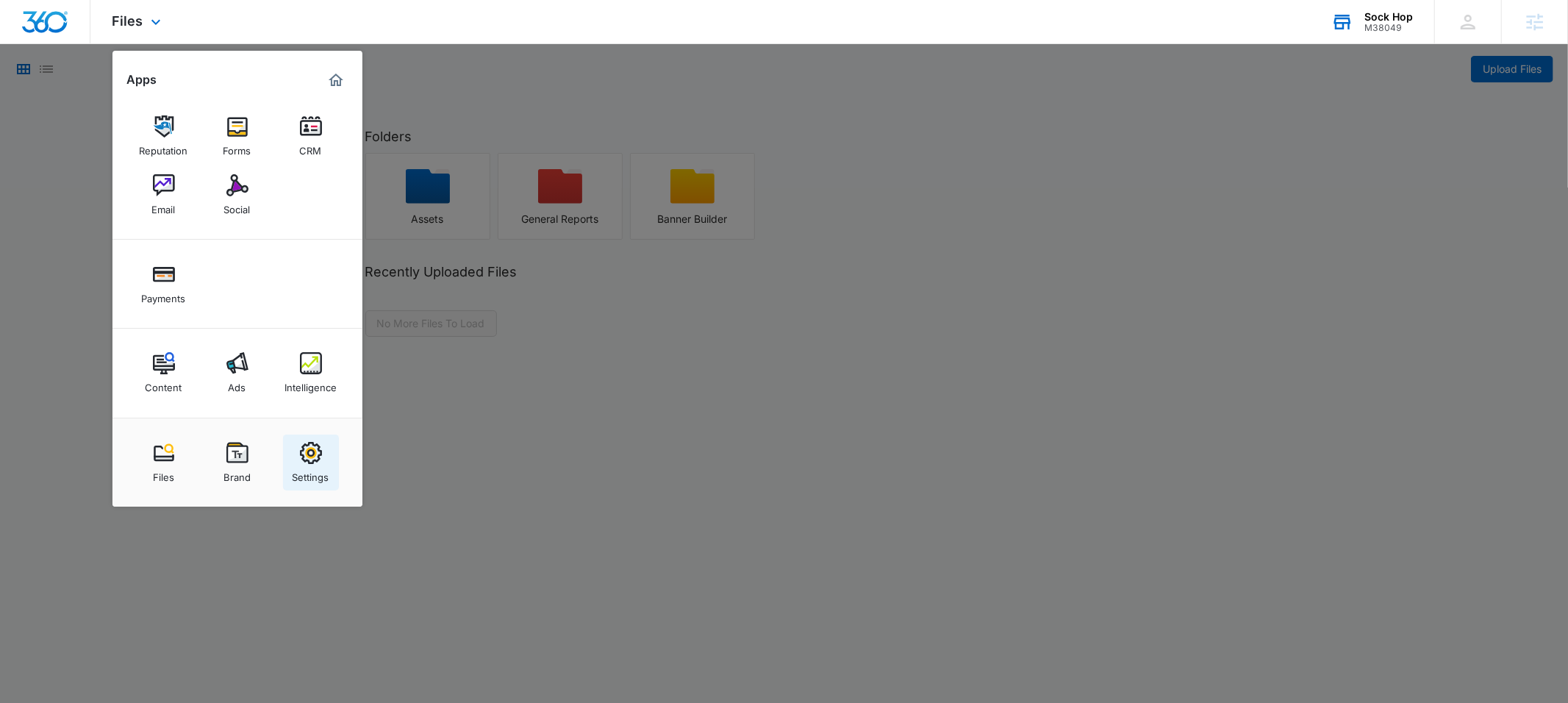
click at [306, 466] on div "Settings" at bounding box center [311, 474] width 36 height 19
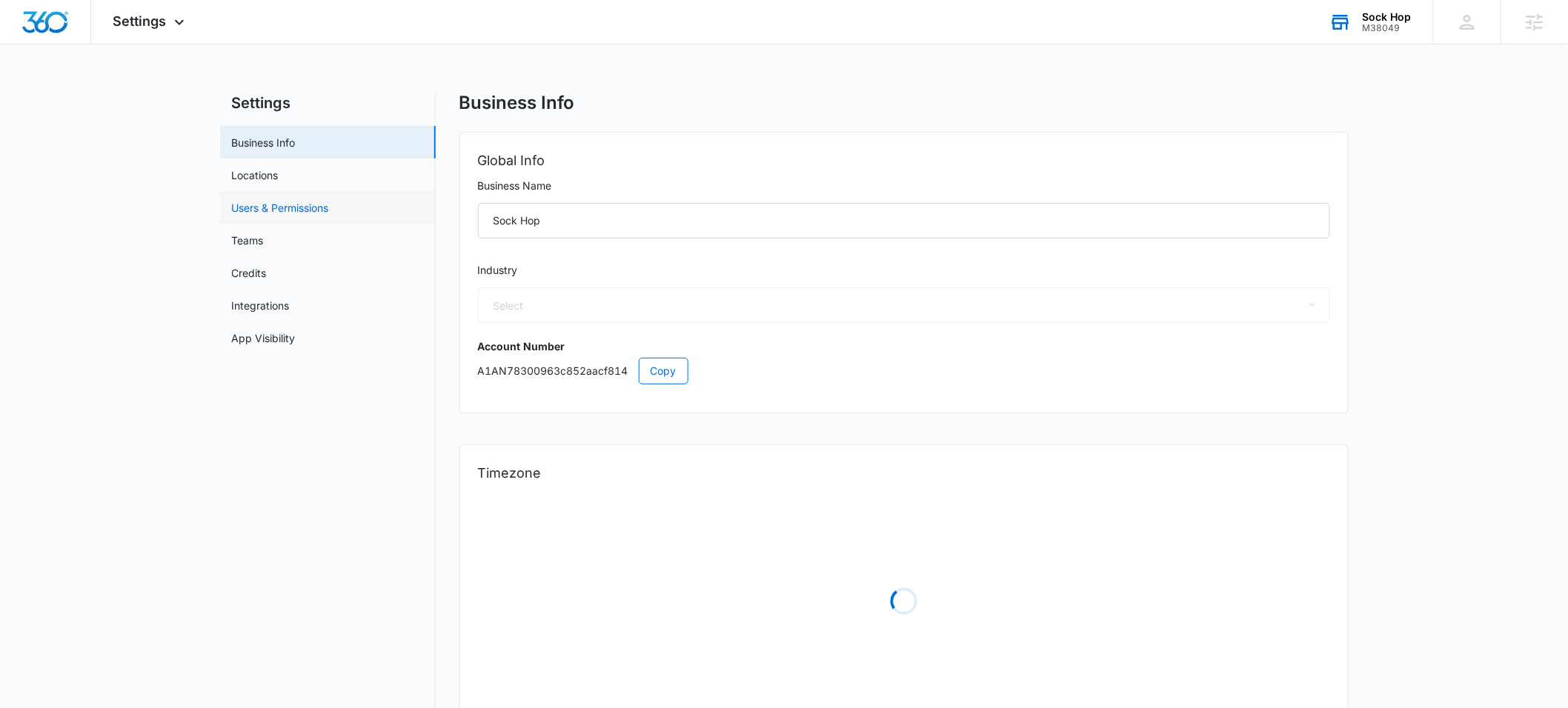
select select "33"
select select "US"
select select "America/[GEOGRAPHIC_DATA]"
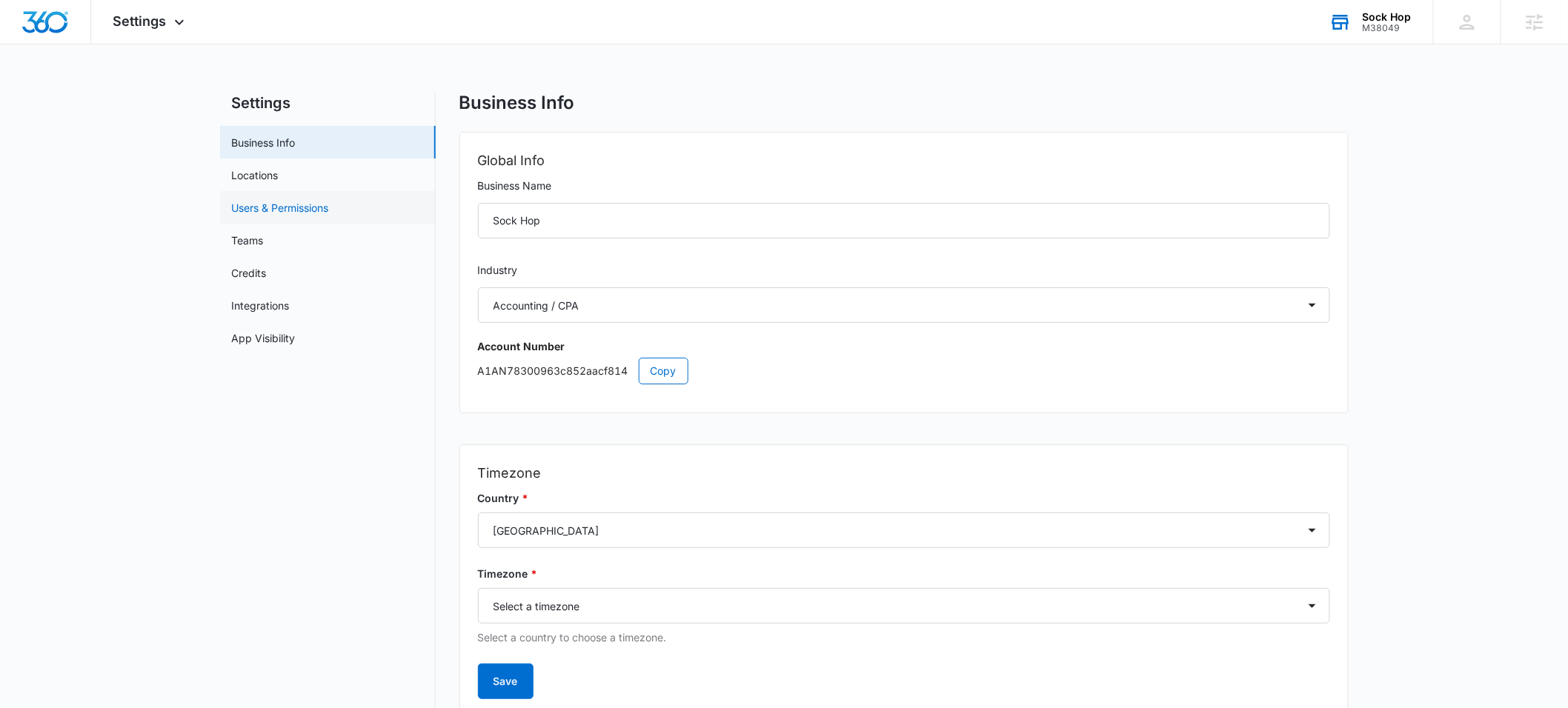
click at [323, 200] on link "Users & Permissions" at bounding box center [281, 207] width 97 height 16
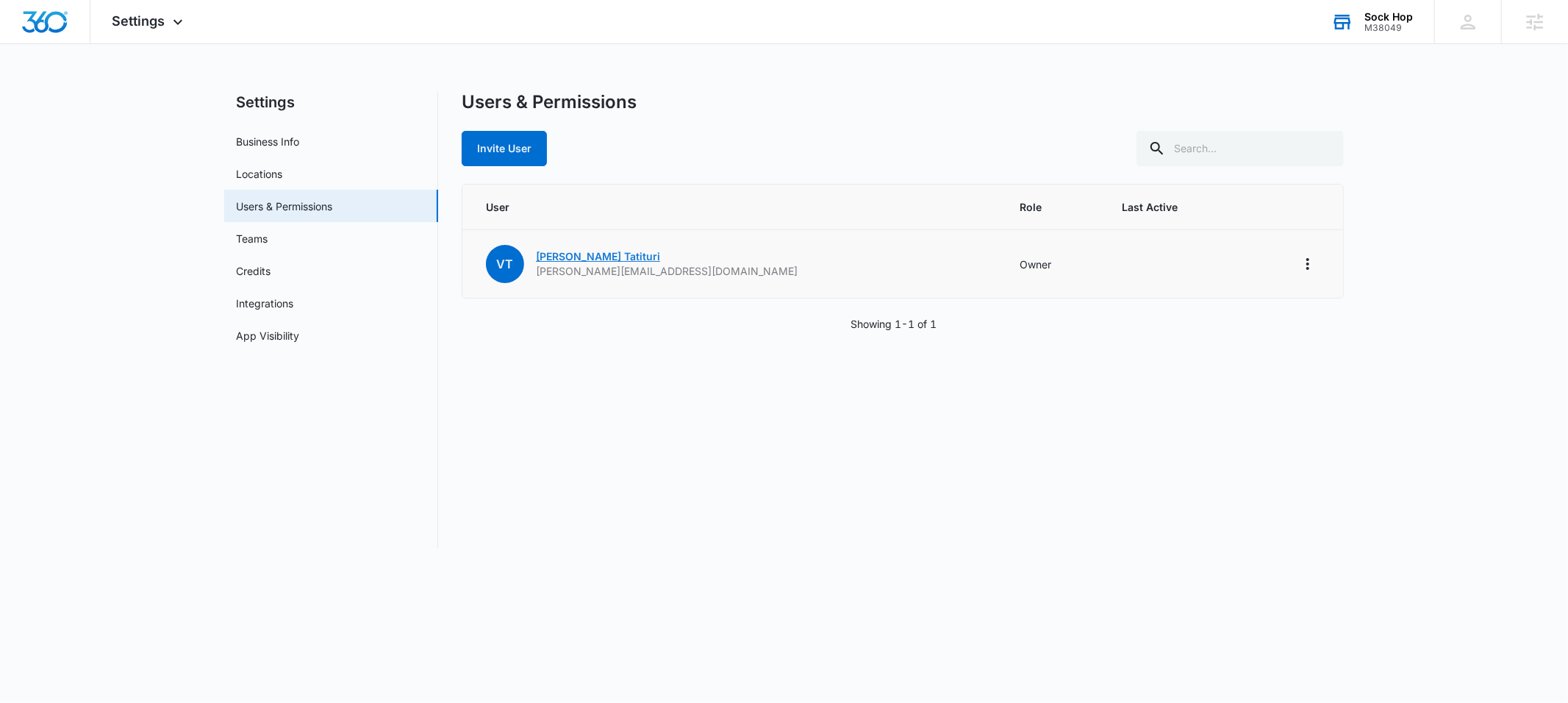
click at [584, 255] on link "Venkat Tatituri" at bounding box center [598, 257] width 125 height 13
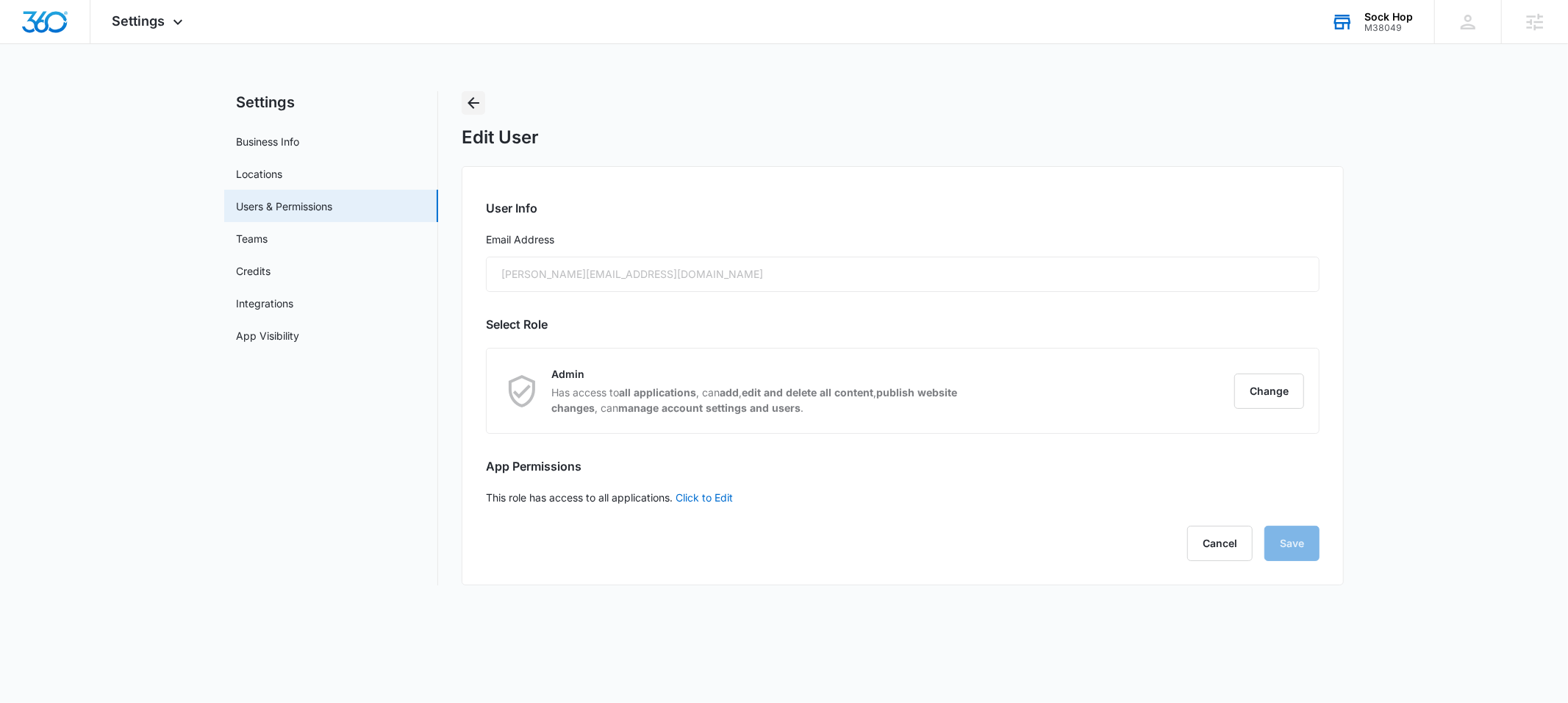
click at [472, 99] on icon "Back" at bounding box center [473, 102] width 17 height 17
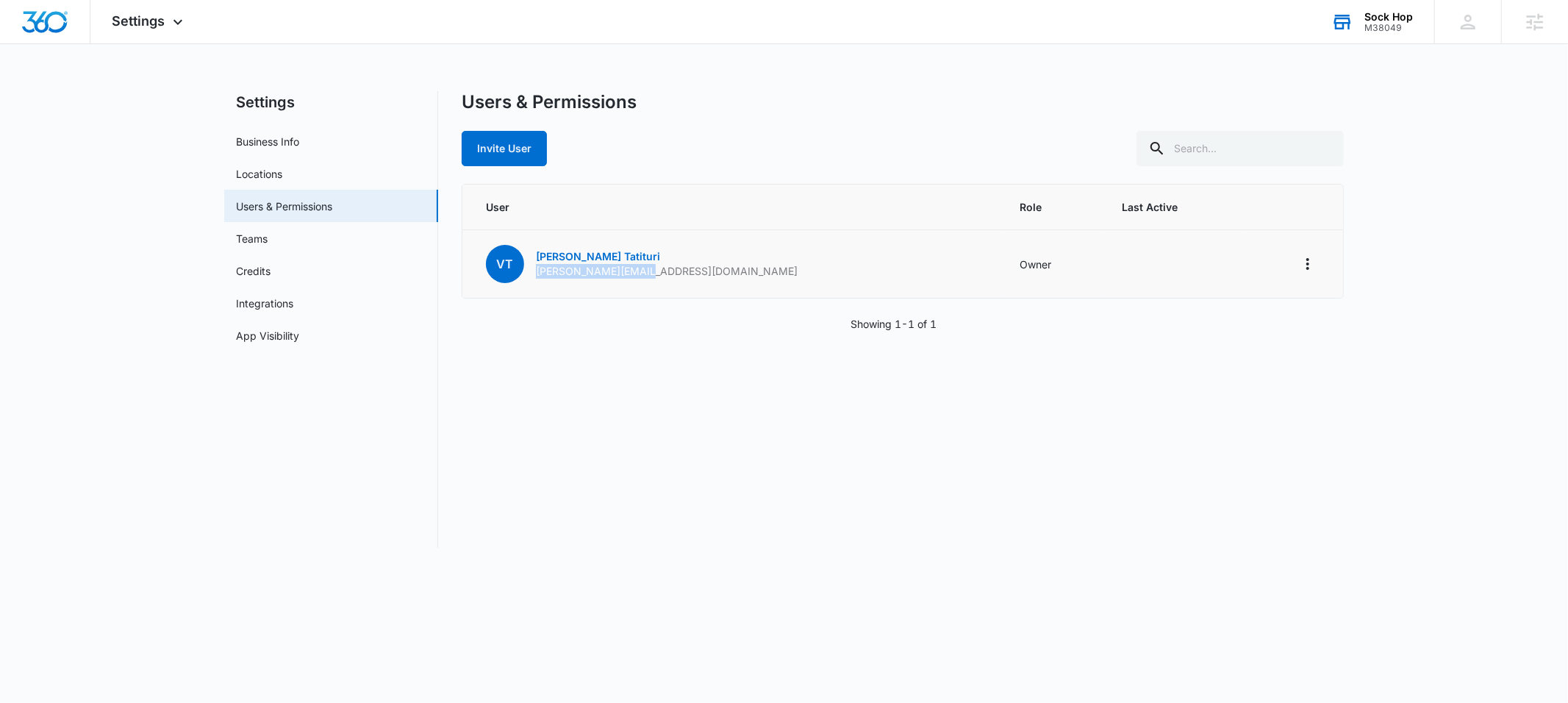
drag, startPoint x: 633, startPoint y: 272, endPoint x: 541, endPoint y: 272, distance: 92.0
click at [537, 273] on td "VT Venkat Tatituri venkat@sock-hop.com" at bounding box center [732, 264] width 540 height 68
copy p "venkat@sock-hop.com"
click at [729, 212] on span "User" at bounding box center [735, 207] width 499 height 15
click at [275, 145] on link "Business Info" at bounding box center [267, 141] width 63 height 15
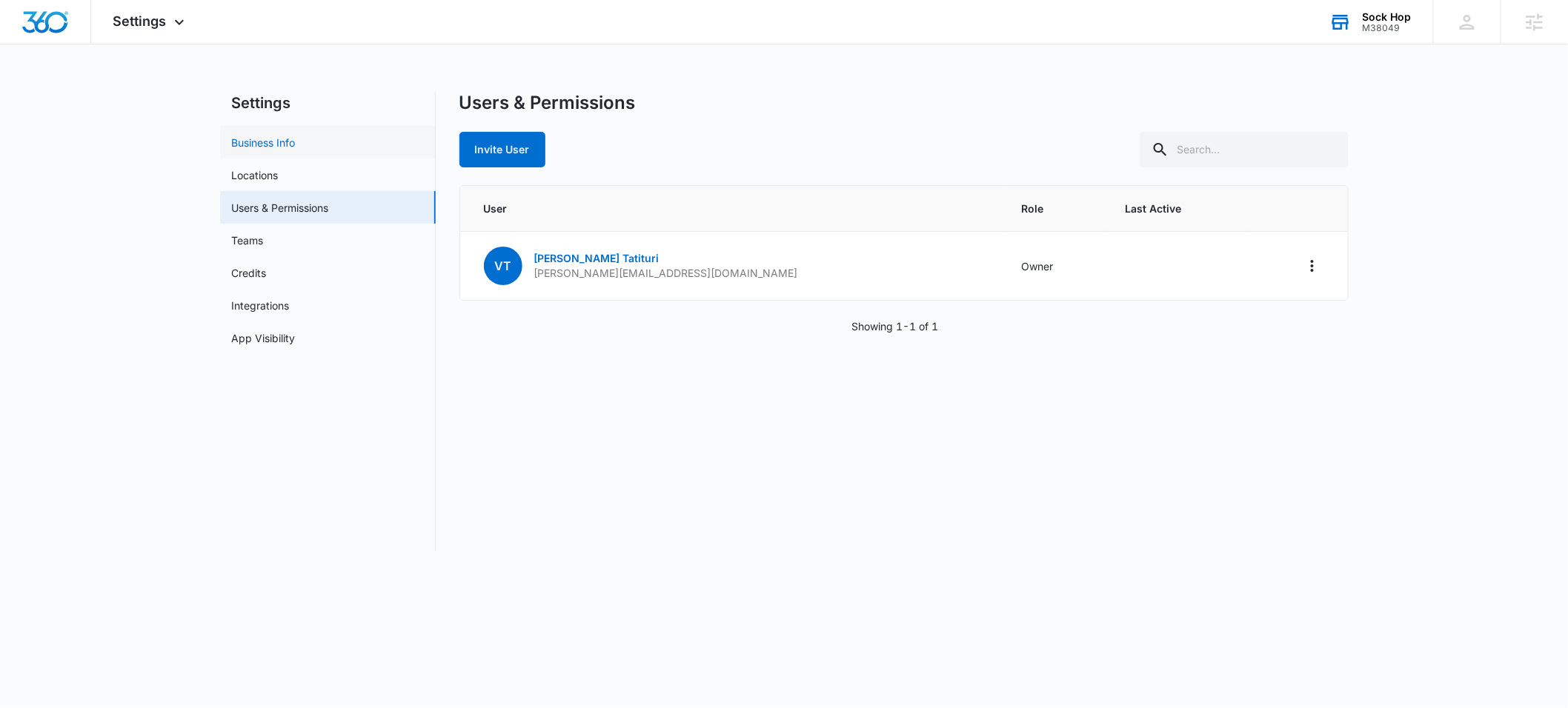
select select "33"
select select "US"
select select "America/[GEOGRAPHIC_DATA]"
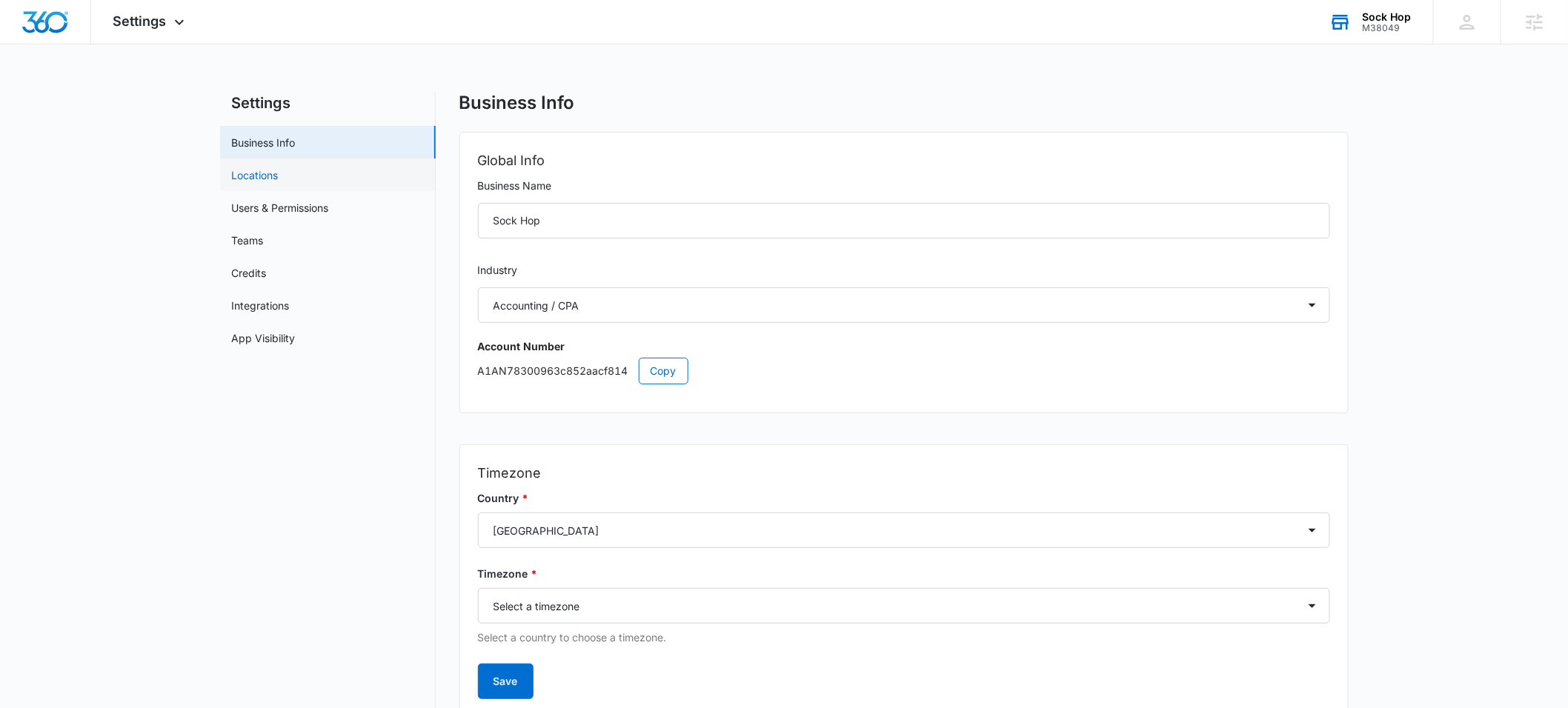
click at [272, 178] on link "Locations" at bounding box center [255, 175] width 47 height 16
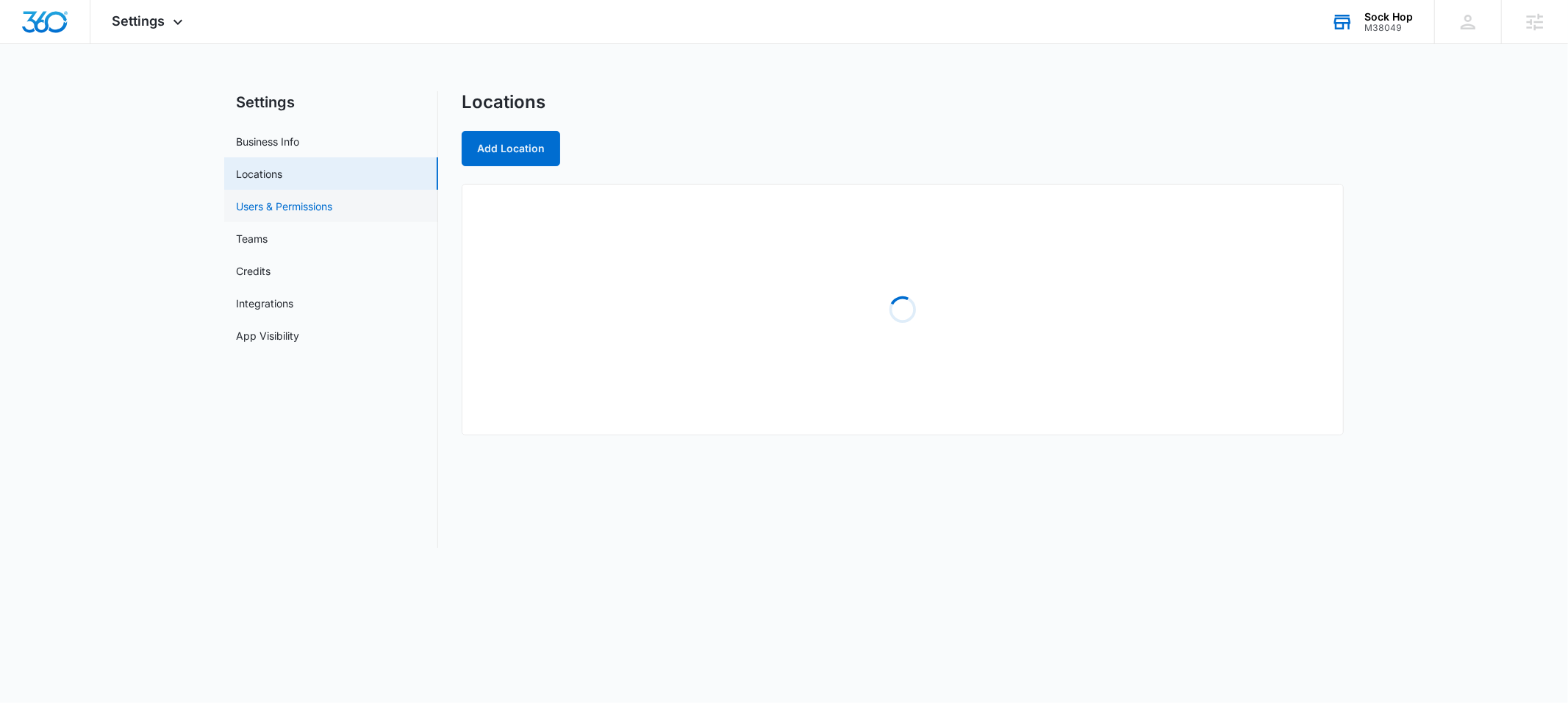
click at [332, 209] on link "Users & Permissions" at bounding box center [284, 206] width 96 height 15
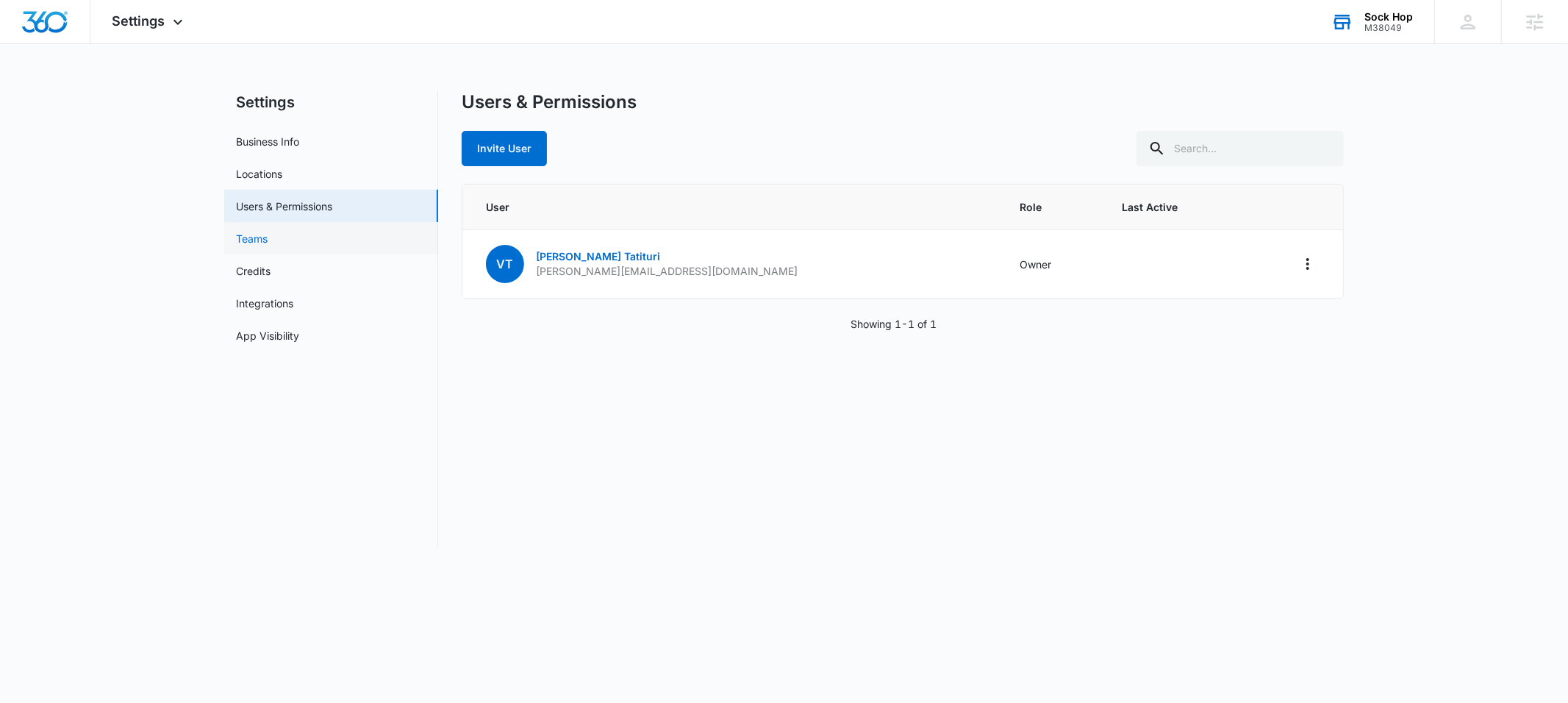
click at [248, 243] on link "Teams" at bounding box center [251, 239] width 32 height 15
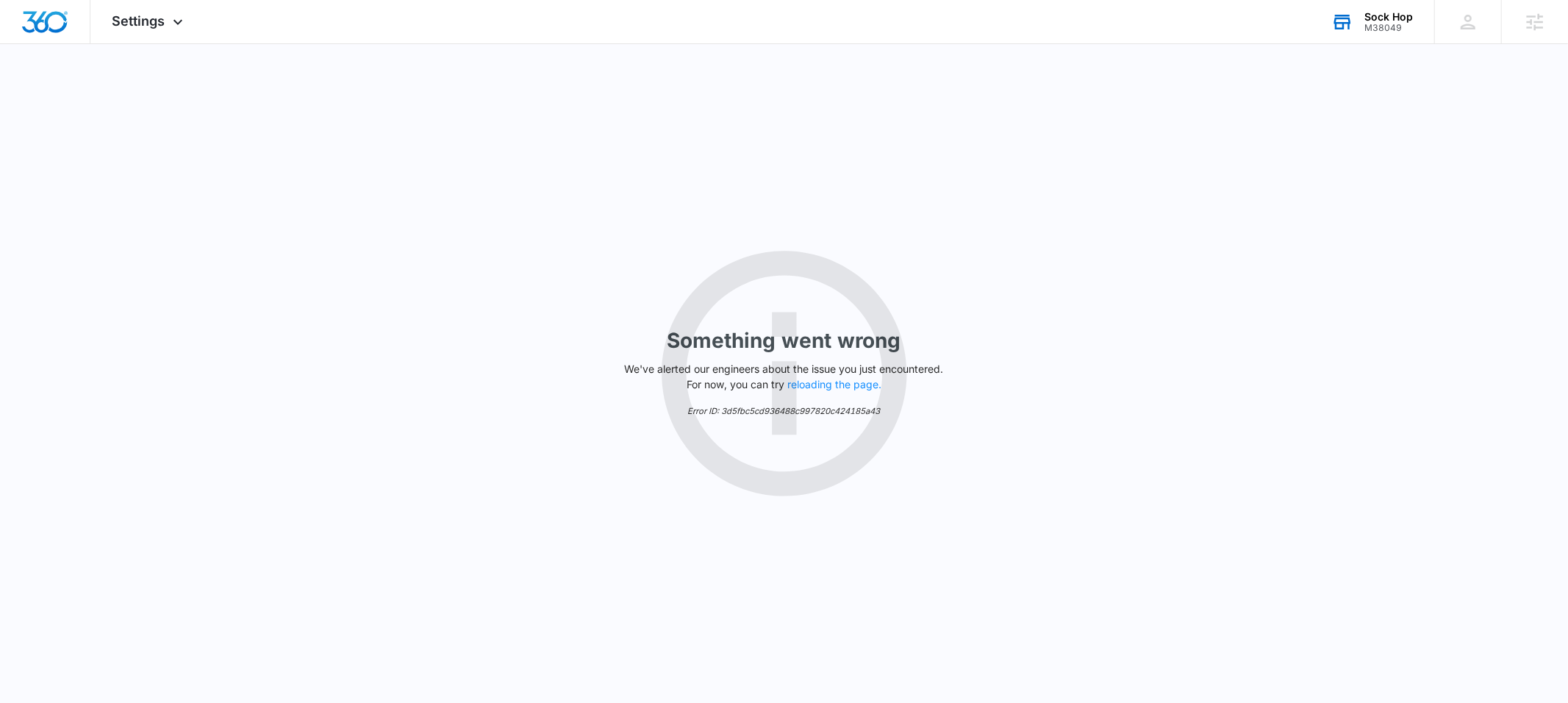
click at [258, 270] on div "Something went wrong We've alerted our engineers about the issue you just encou…" at bounding box center [784, 373] width 1568 height 659
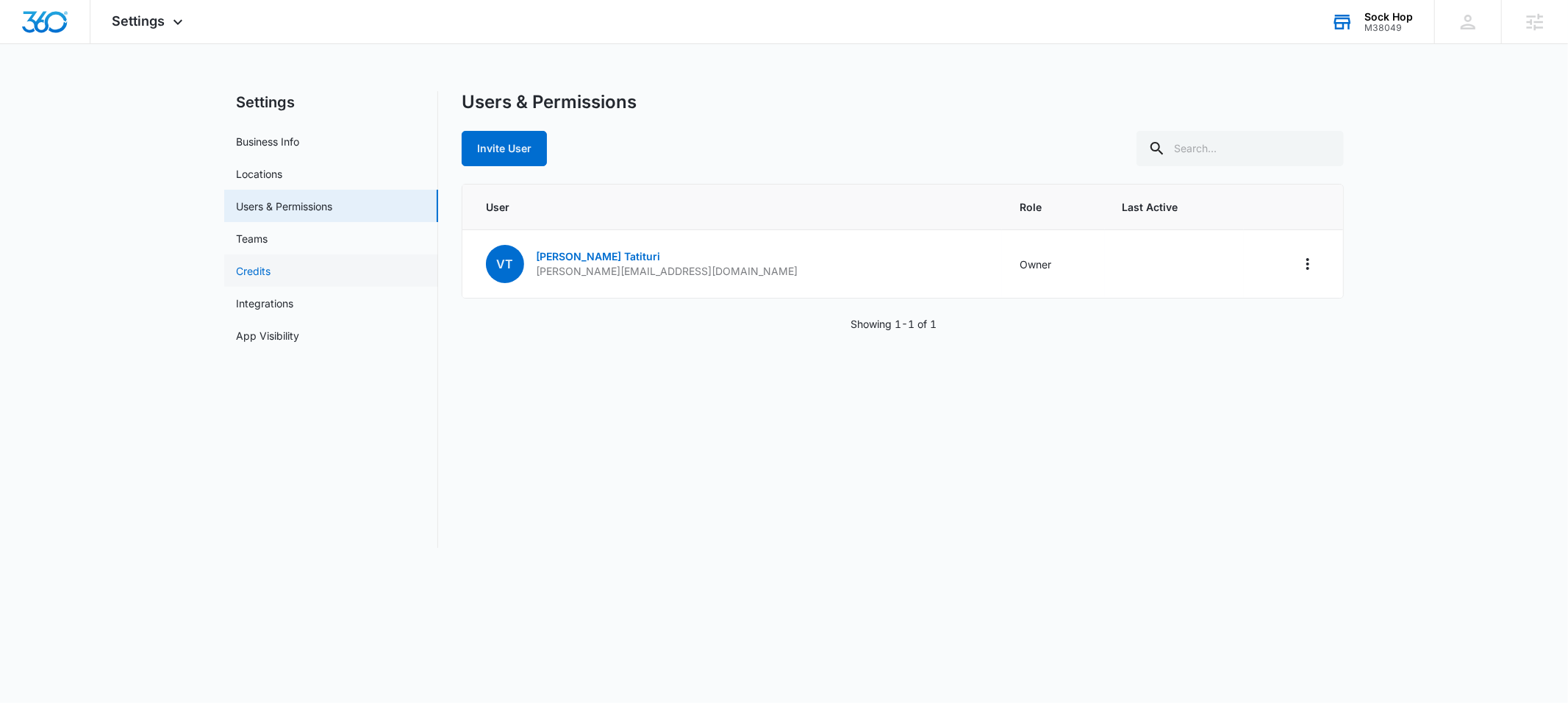
click at [258, 274] on link "Credits" at bounding box center [253, 270] width 35 height 15
click at [248, 209] on link "Users & Permissions" at bounding box center [284, 206] width 96 height 15
click at [628, 256] on p "Venkat Tatituri" at bounding box center [667, 257] width 262 height 15
drag, startPoint x: 584, startPoint y: 256, endPoint x: 539, endPoint y: 255, distance: 45.0
click at [539, 255] on p "Venkat Tatituri" at bounding box center [667, 257] width 262 height 15
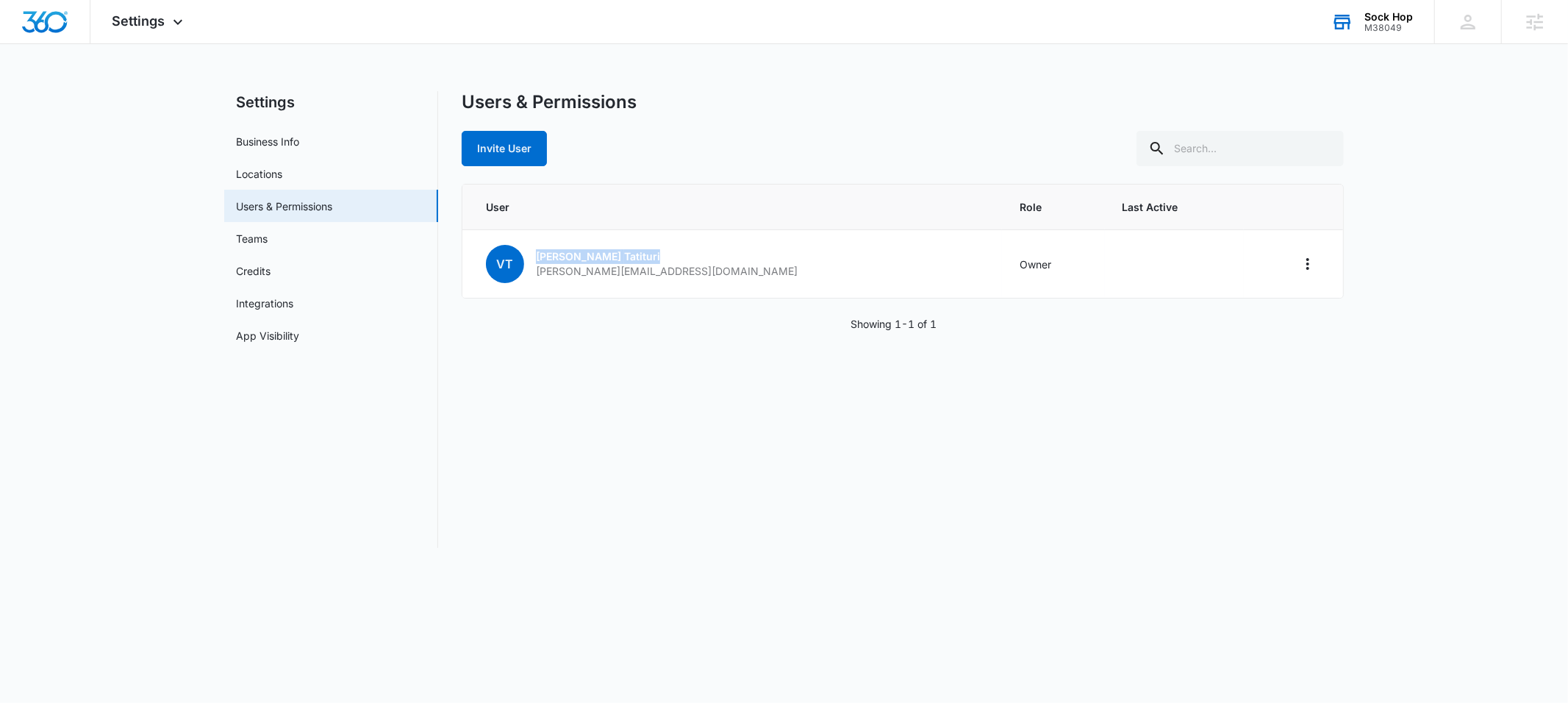
copy link "Venkat Tatituri"
click at [637, 273] on p "venkat@sock-hop.com" at bounding box center [667, 271] width 262 height 15
drag, startPoint x: 659, startPoint y: 274, endPoint x: 538, endPoint y: 277, distance: 121.0
click at [538, 277] on td "VT Venkat Tatituri venkat@sock-hop.com" at bounding box center [732, 264] width 540 height 68
copy p "venkat@sock-hop.com"
